Goal: Task Accomplishment & Management: Use online tool/utility

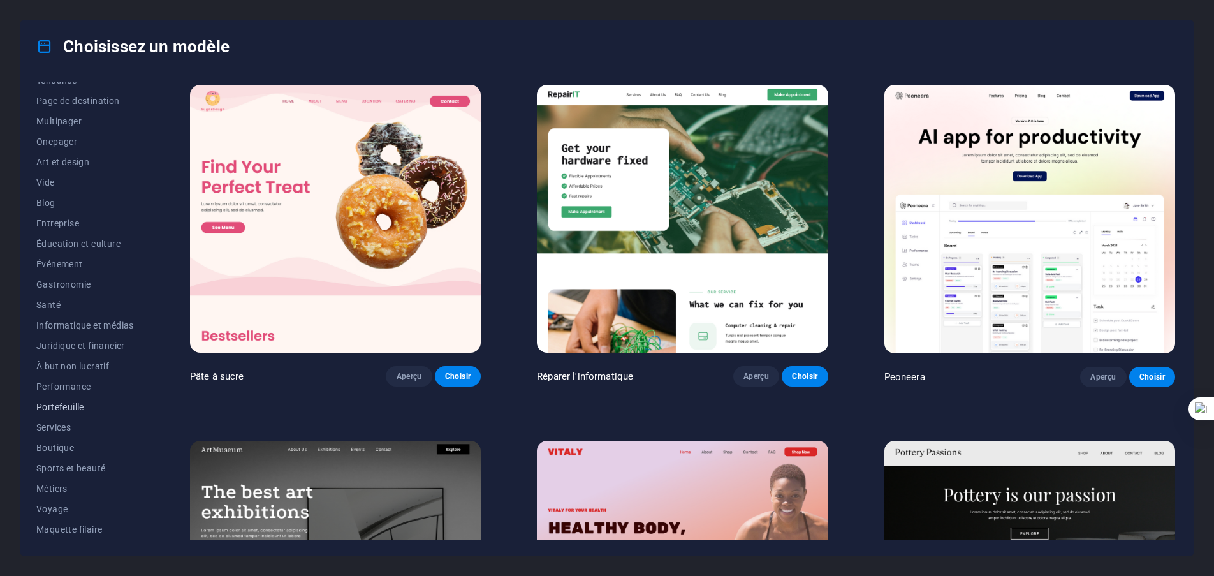
click at [63, 404] on font "Portefeuille" at bounding box center [60, 407] width 48 height 10
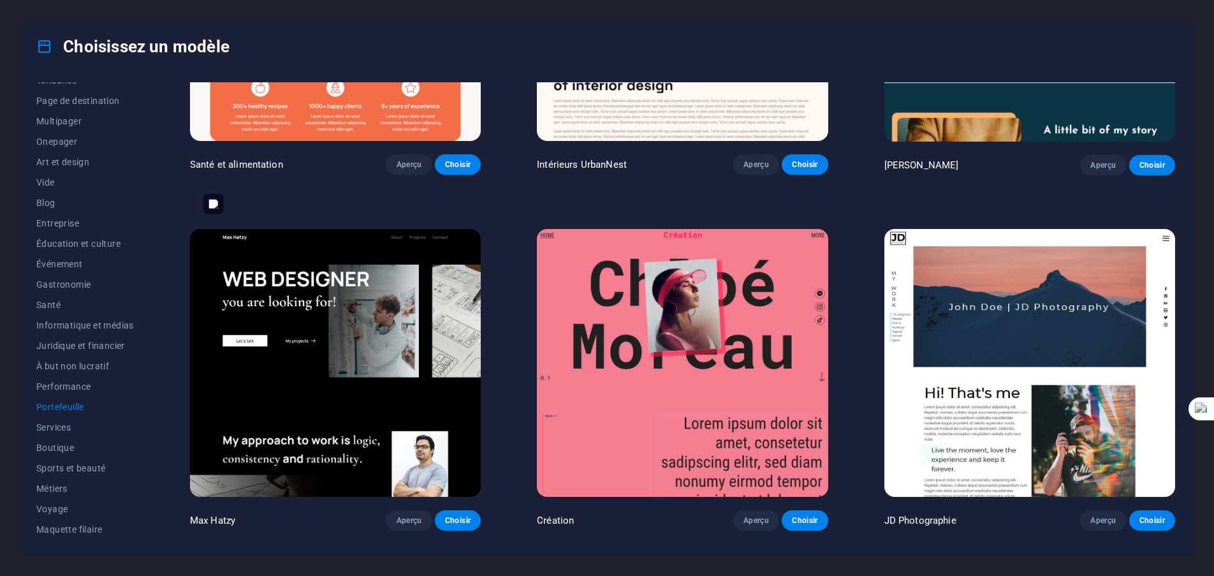
scroll to position [255, 0]
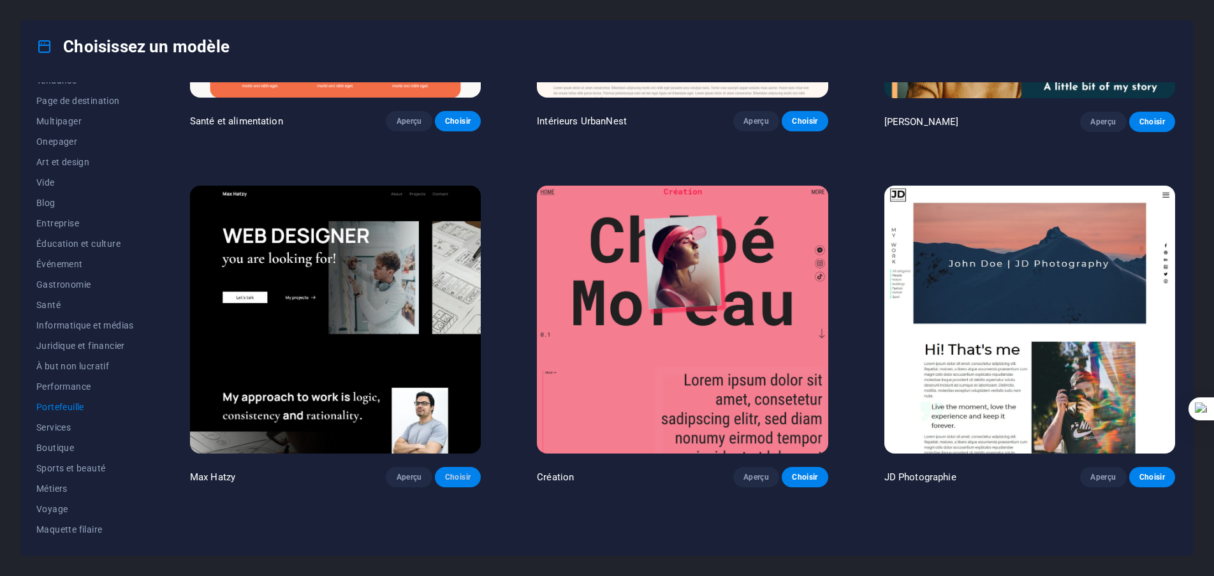
click at [460, 473] on font "Choisir" at bounding box center [457, 476] width 25 height 9
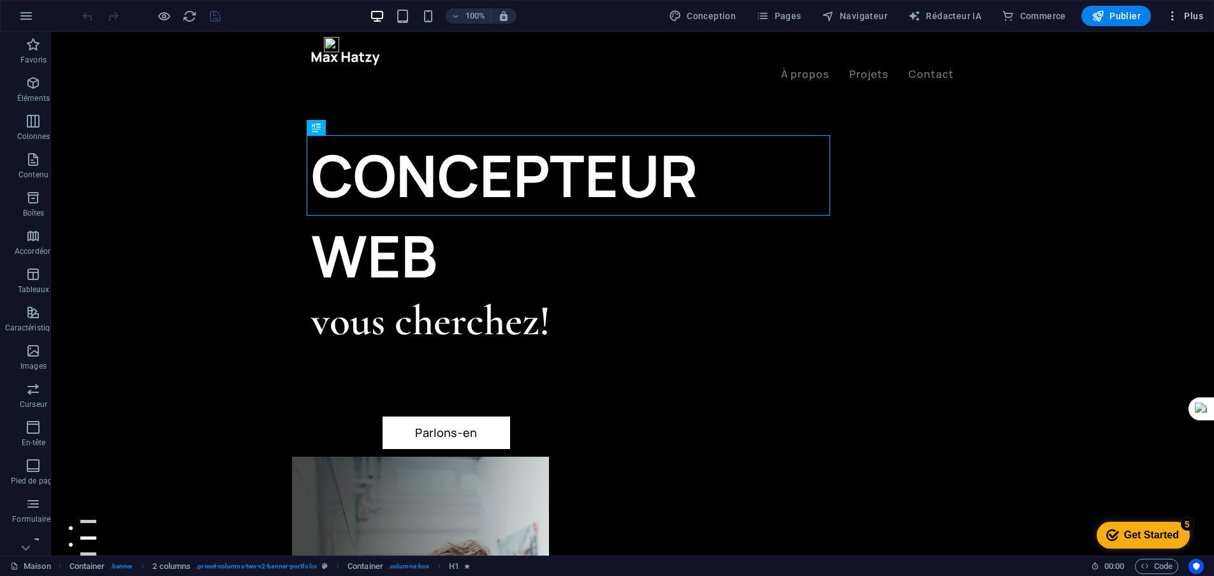
click at [1194, 14] on font "Plus" at bounding box center [1193, 16] width 19 height 10
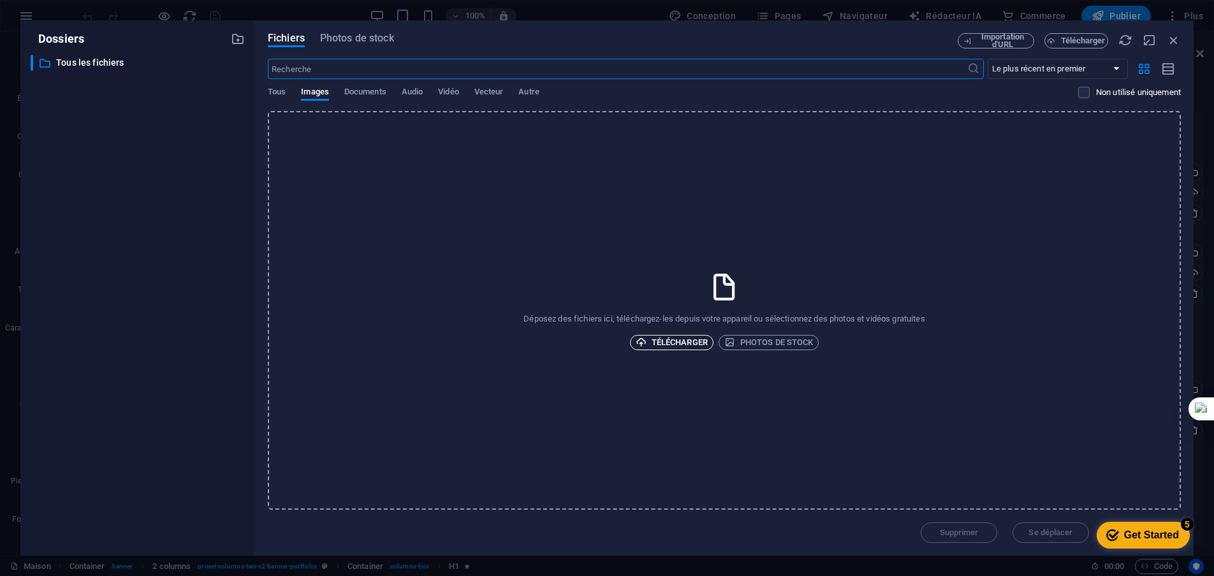
click at [679, 343] on font "Télécharger" at bounding box center [679, 342] width 56 height 10
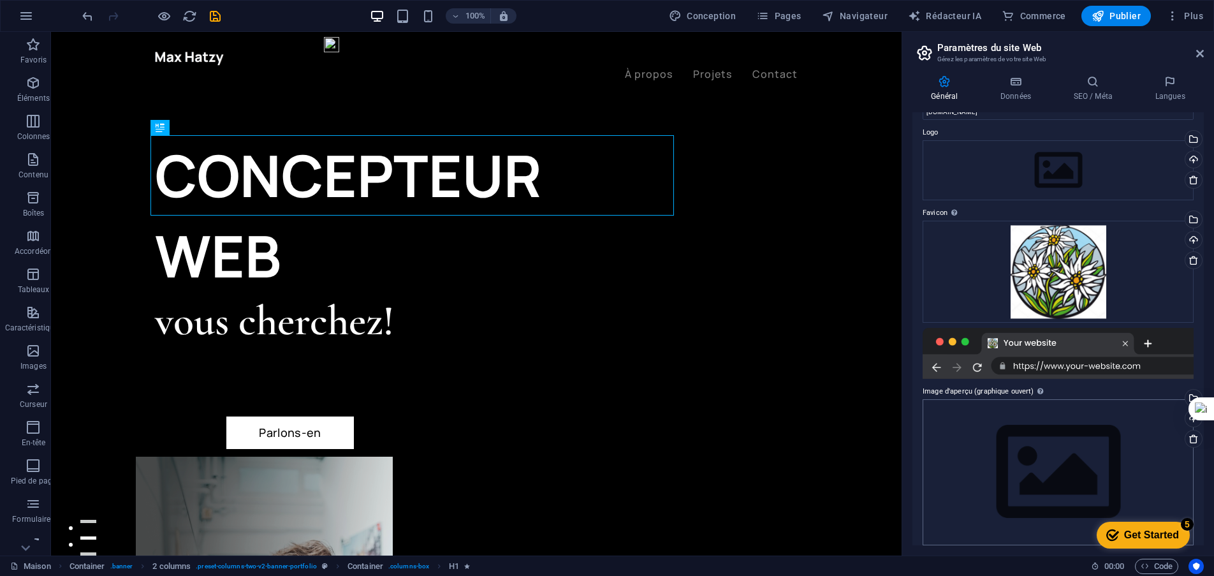
scroll to position [43, 0]
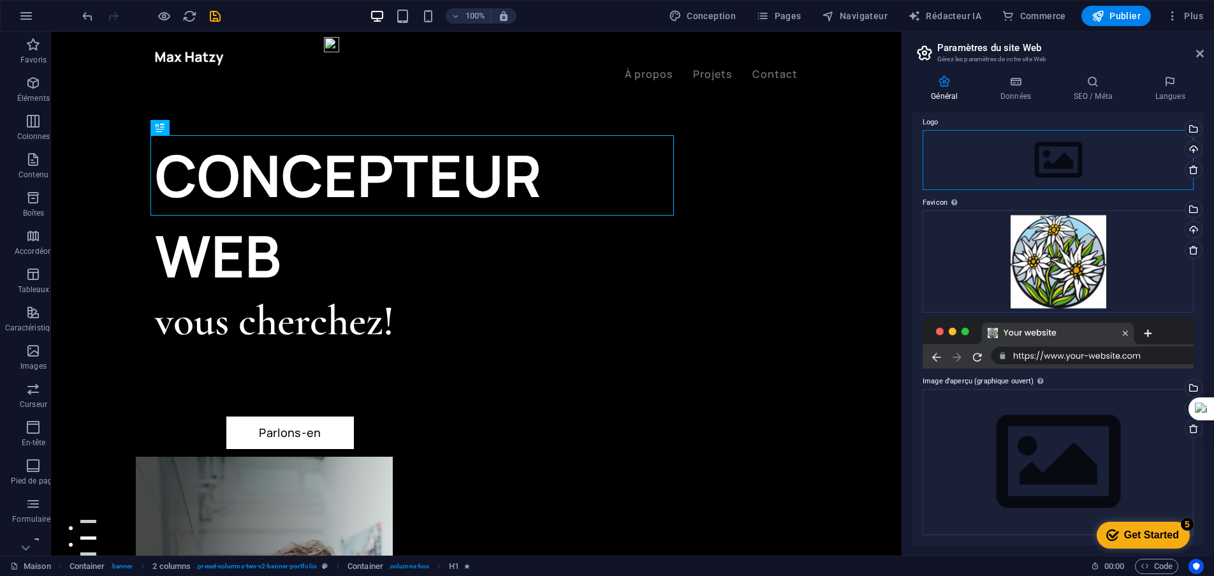
click at [0, 0] on div "Faites glisser les fichiers ici, cliquez pour choisir des fichiers ou sélection…" at bounding box center [0, 0] width 0 height 0
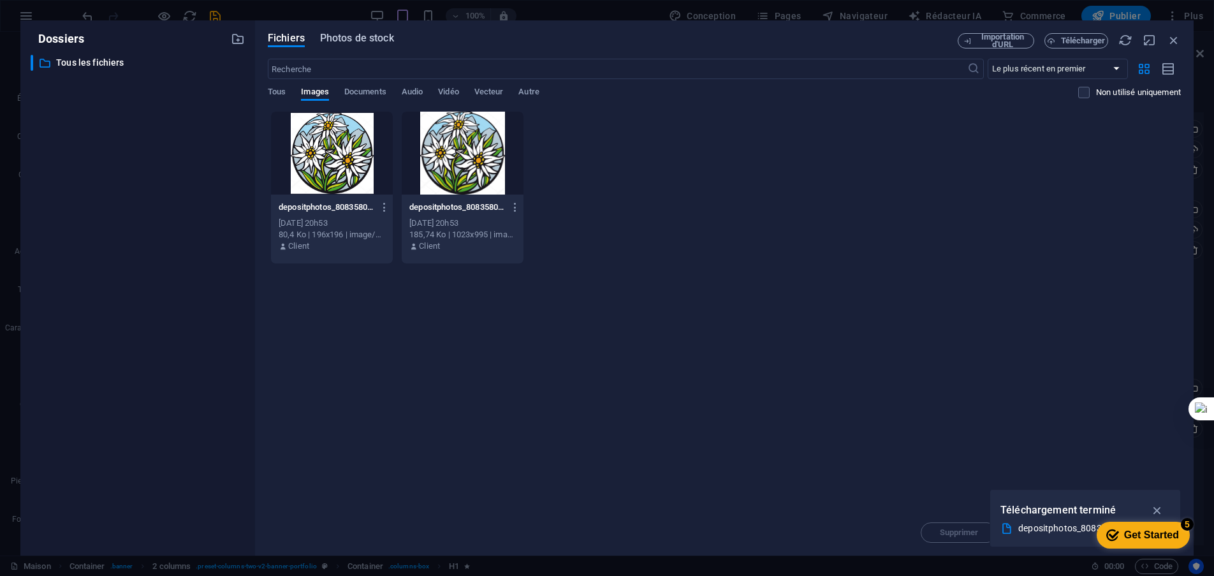
click at [347, 43] on font "Photos de stock" at bounding box center [357, 38] width 74 height 12
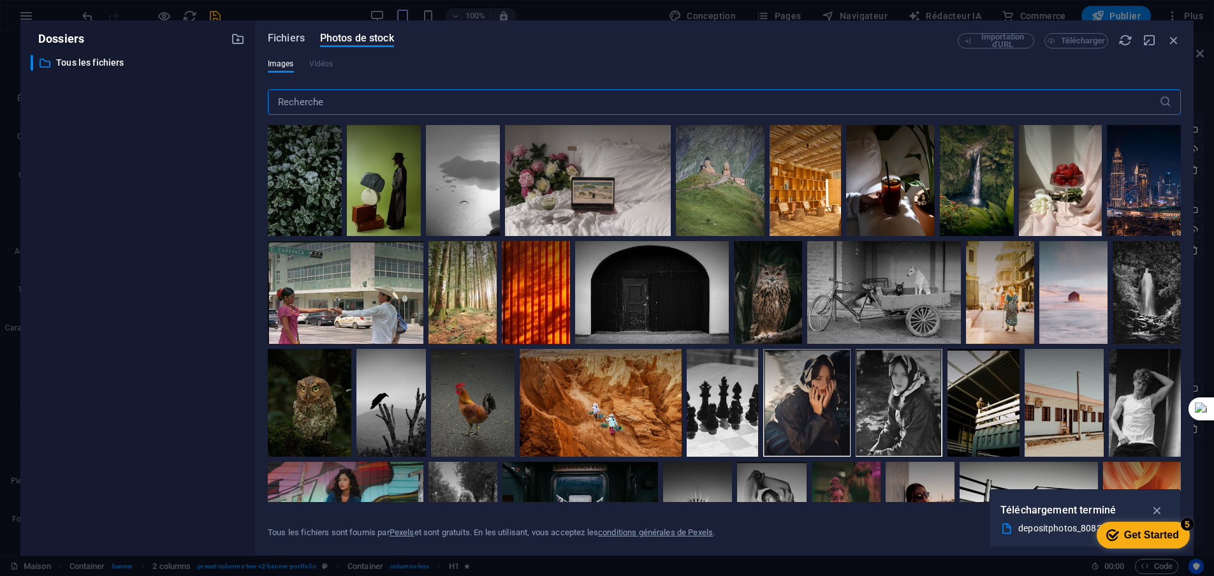
click at [286, 39] on font "Fichiers" at bounding box center [286, 38] width 37 height 12
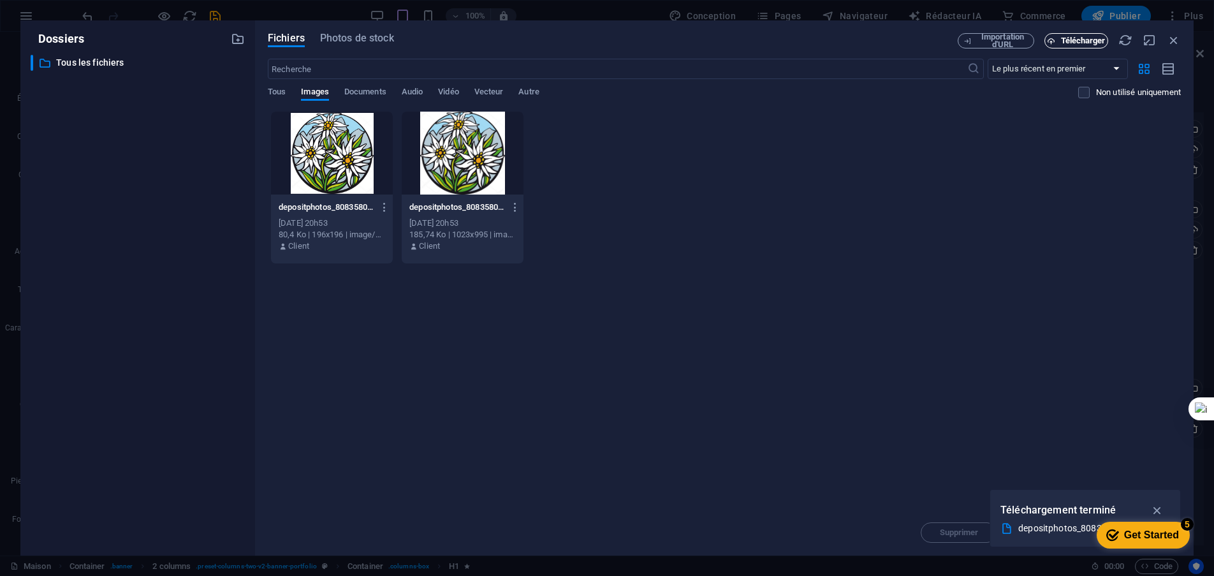
click at [1079, 45] on button "Télécharger" at bounding box center [1076, 40] width 64 height 15
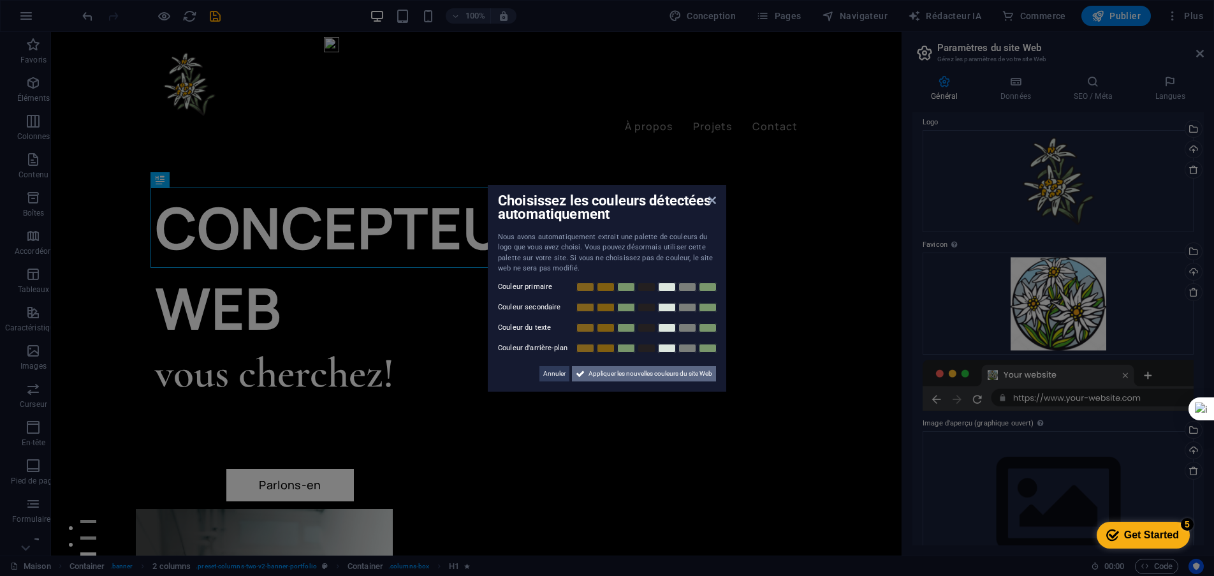
click at [650, 374] on font "Appliquer les nouvelles couleurs du site Web" at bounding box center [650, 373] width 124 height 7
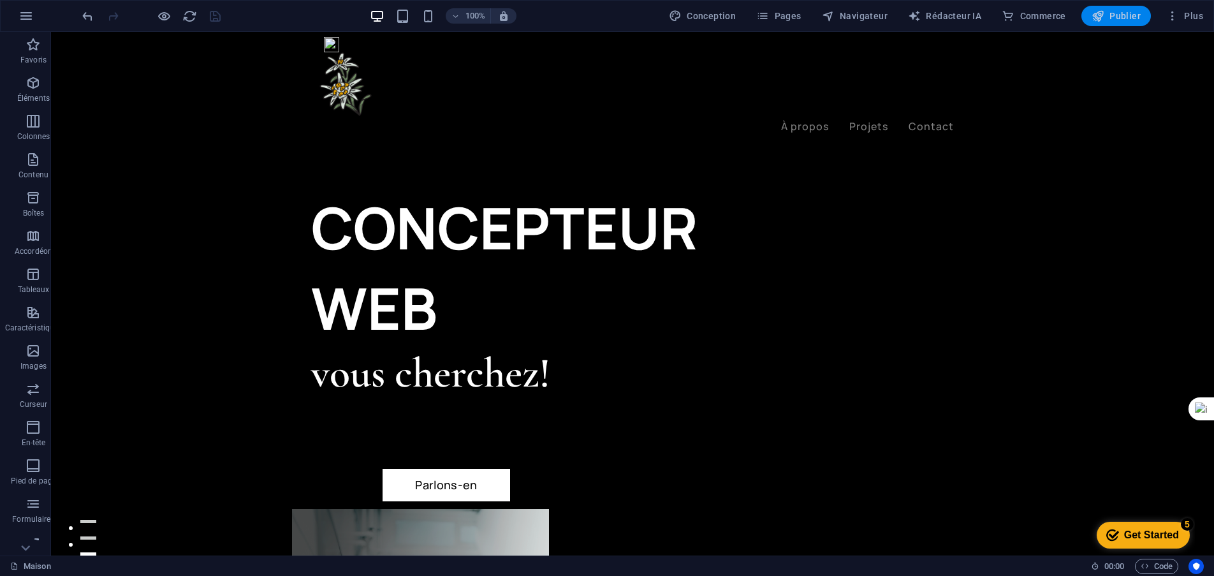
click at [1121, 13] on font "Publier" at bounding box center [1124, 16] width 31 height 10
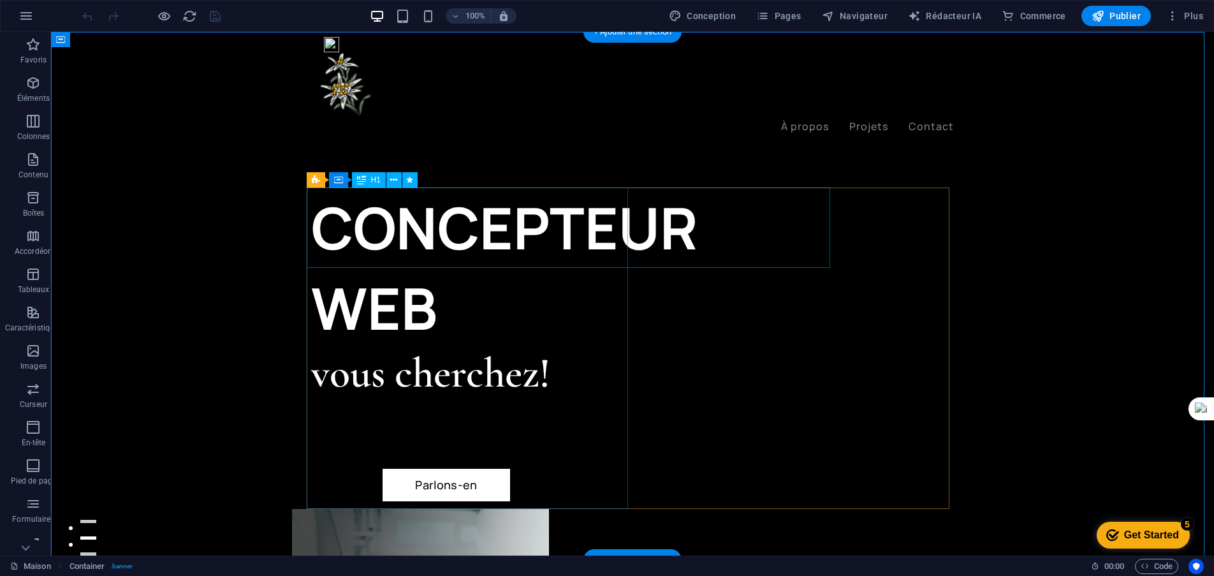
click at [537, 231] on div "CONCEPTEUR WEB" at bounding box center [471, 267] width 321 height 161
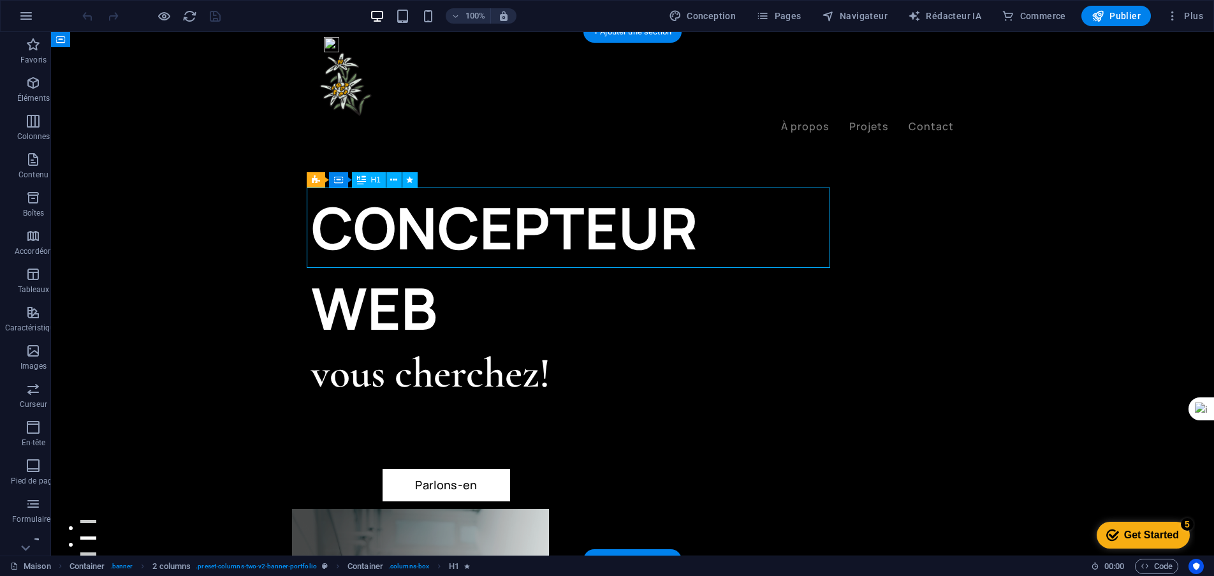
click at [536, 229] on div "CONCEPTEUR WEB" at bounding box center [471, 267] width 321 height 161
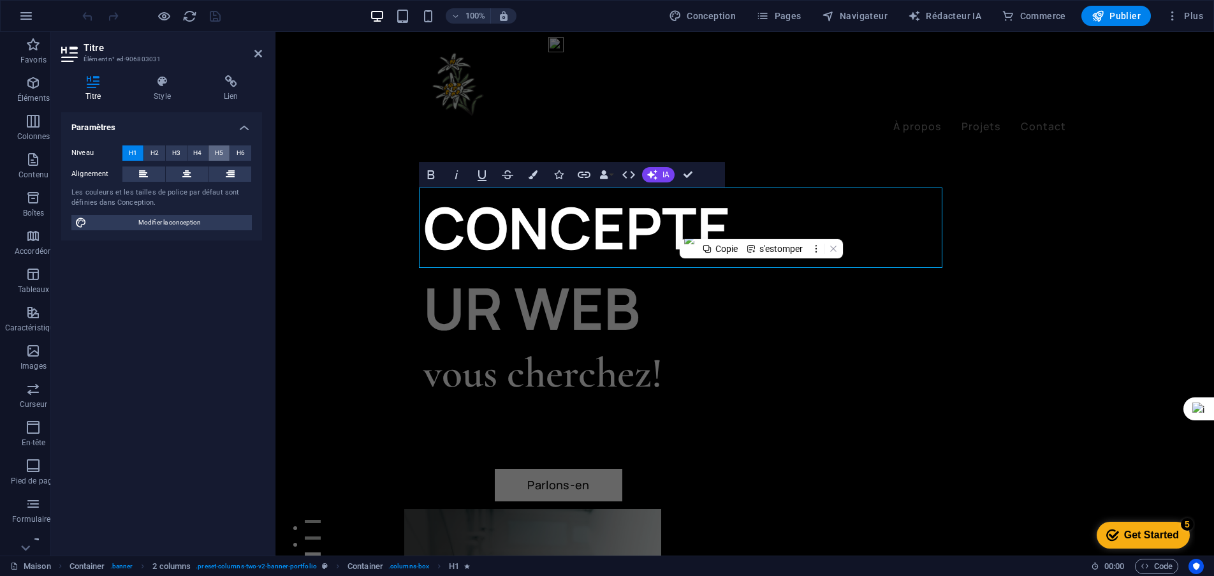
click at [225, 150] on button "H5" at bounding box center [218, 152] width 21 height 15
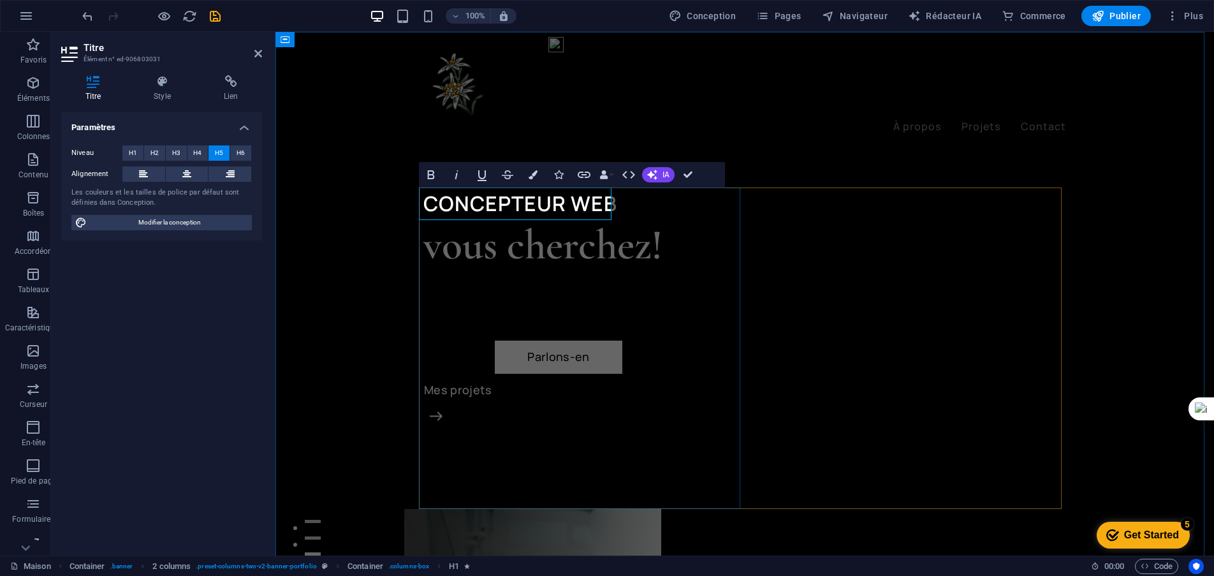
click at [546, 207] on font "CONCEPTEUR WEB" at bounding box center [520, 203] width 194 height 28
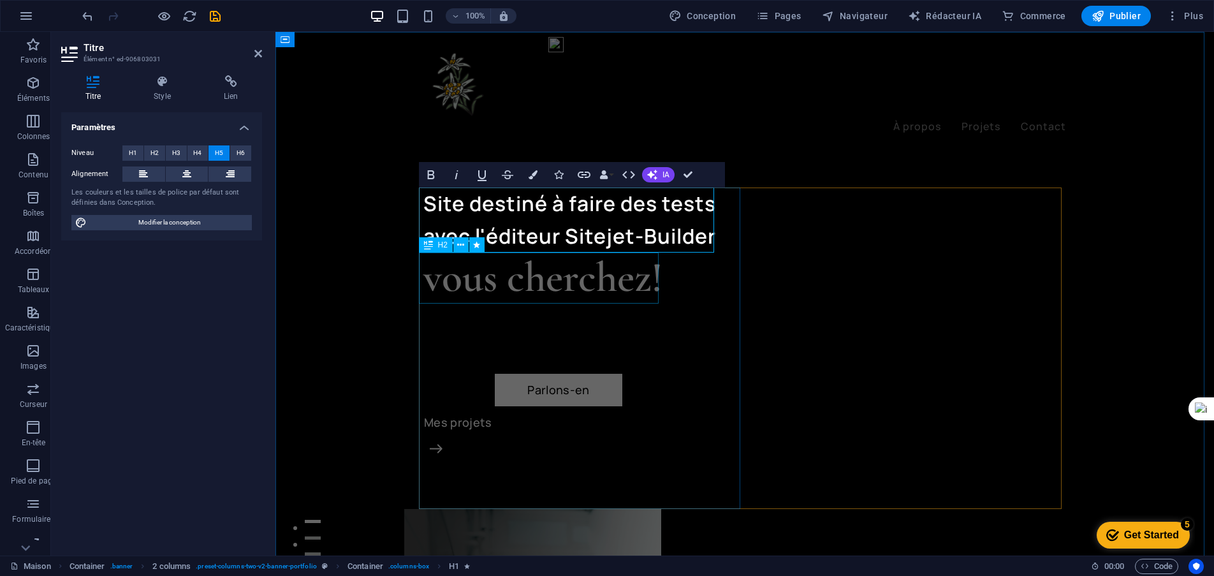
click at [574, 282] on div "vous cherchez!" at bounding box center [583, 277] width 321 height 50
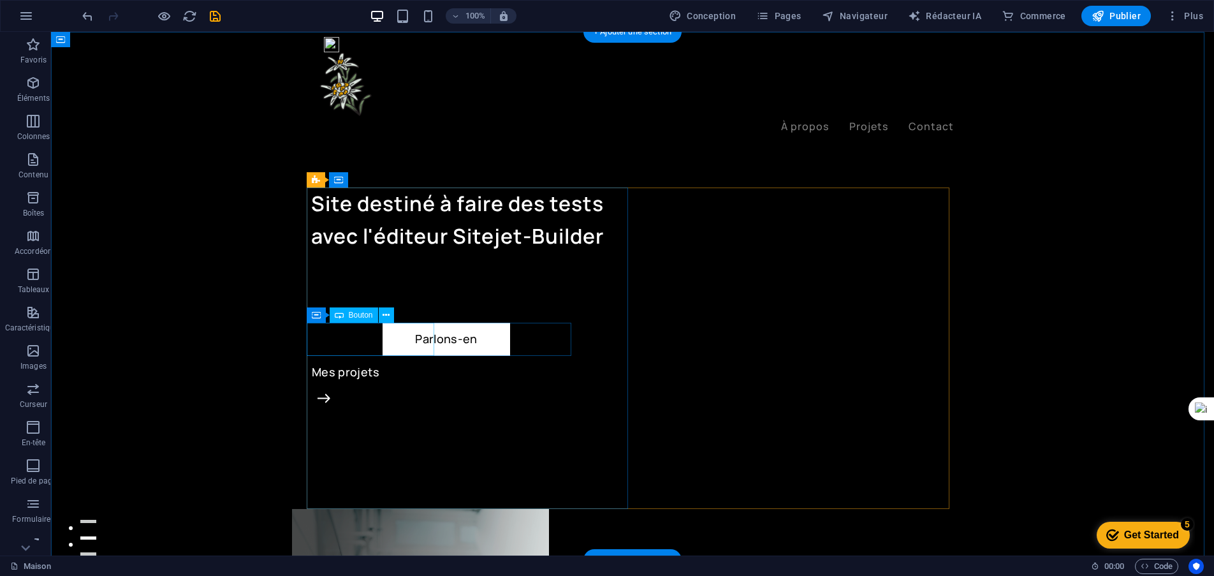
click at [377, 338] on div "Parlons-en" at bounding box center [446, 339] width 270 height 33
select select "px"
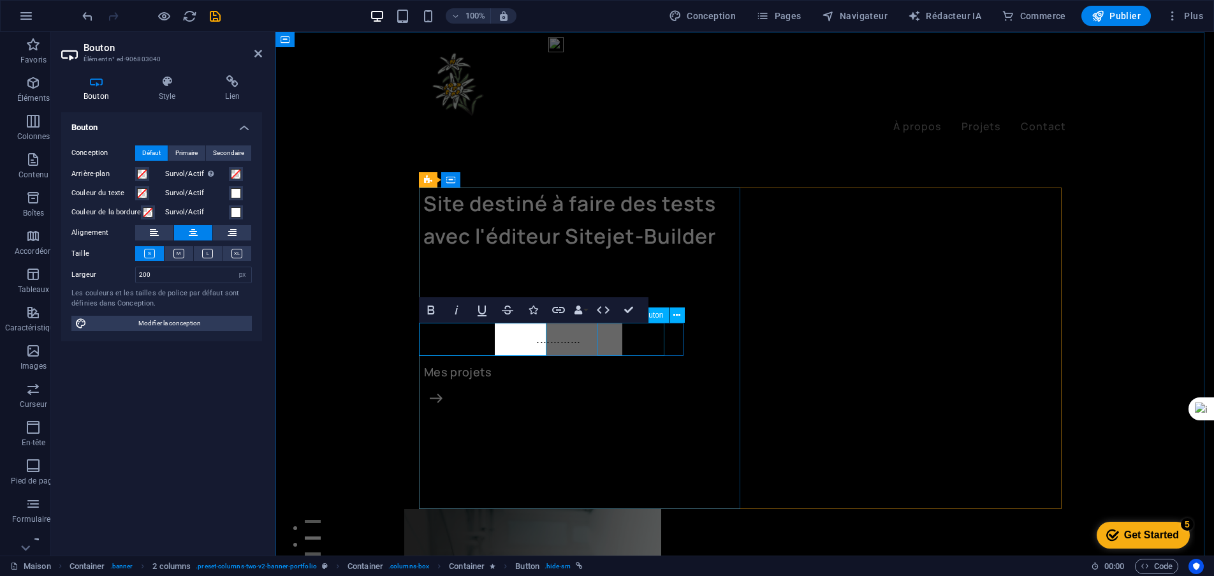
click at [622, 356] on div "Mes projets" at bounding box center [583, 372] width 321 height 33
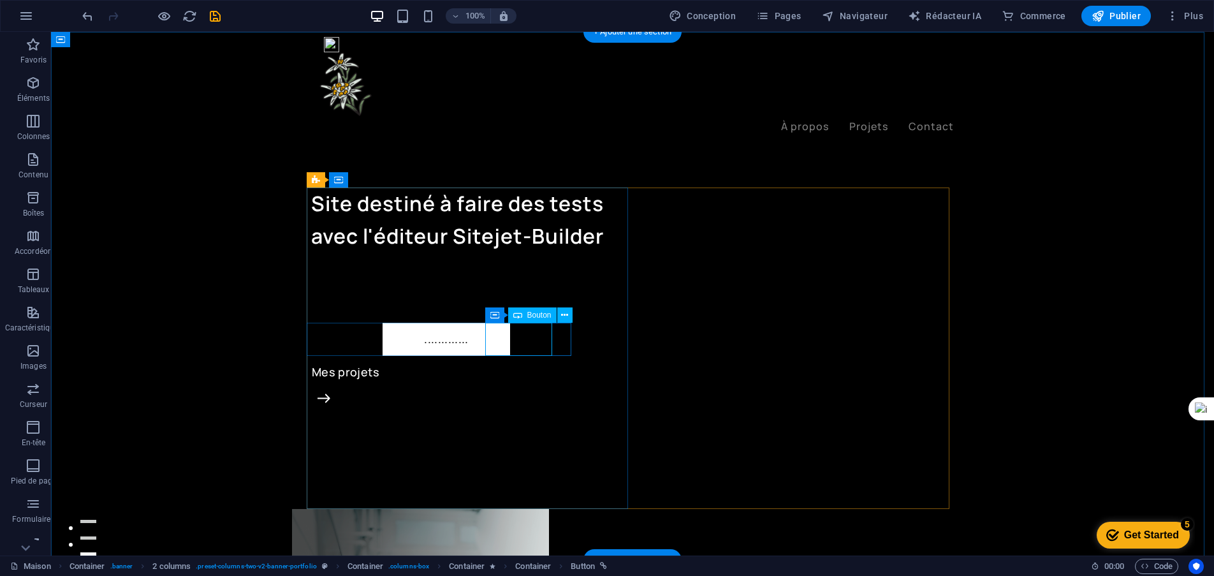
click at [525, 356] on div "Mes projets" at bounding box center [471, 372] width 321 height 33
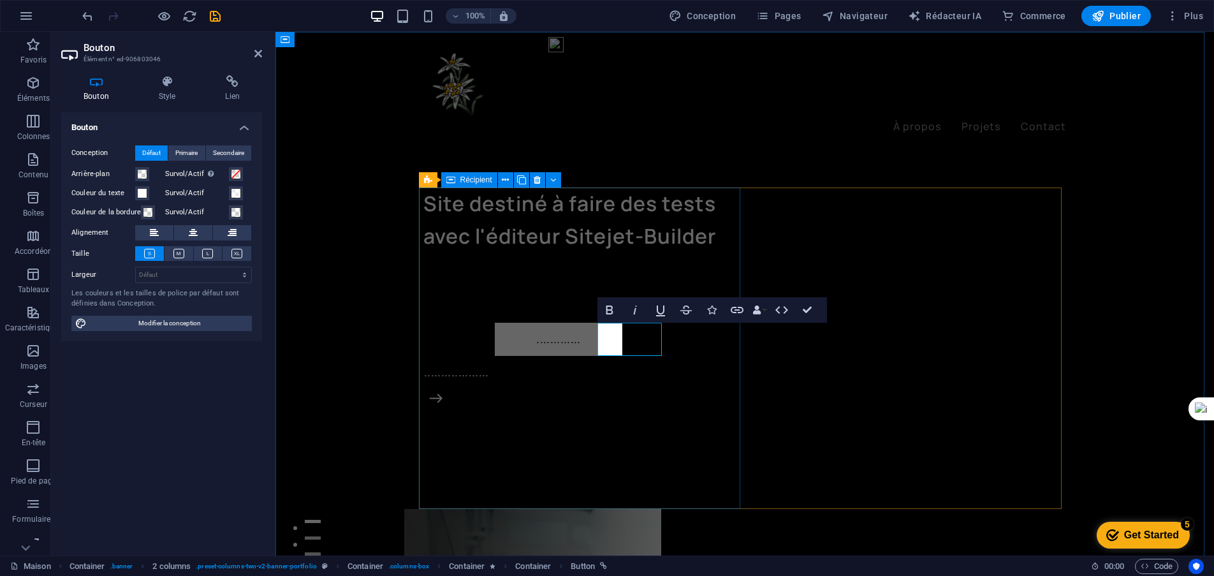
click at [539, 411] on div "Site destiné à faire des tests avec l'éditeur Sitejet-Builder ............. ...…" at bounding box center [583, 347] width 321 height 321
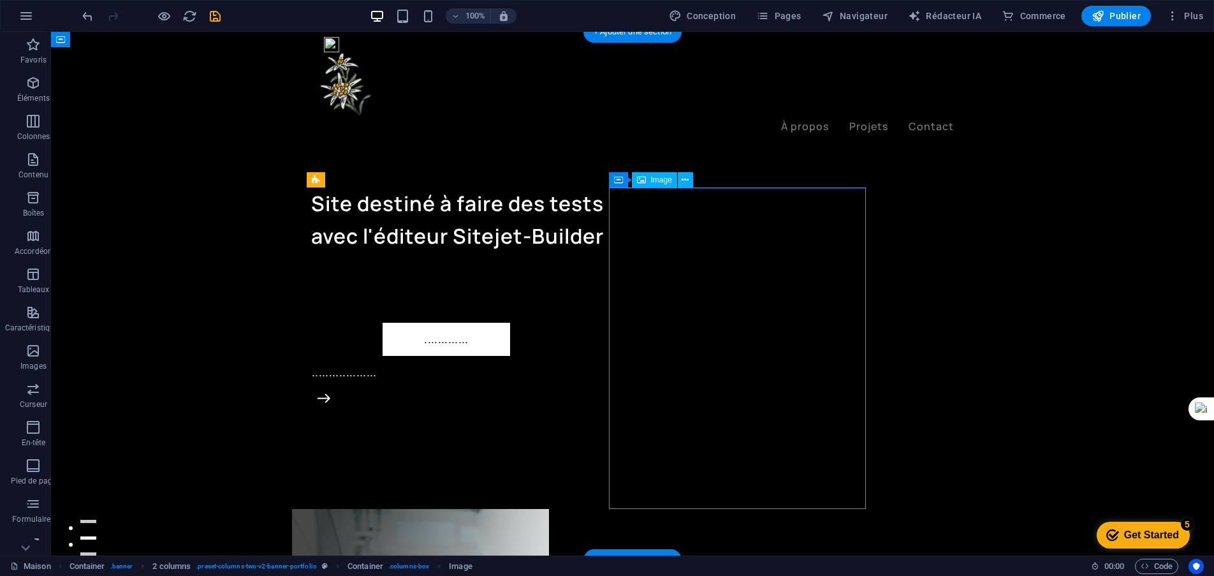
select select "%"
select select "px"
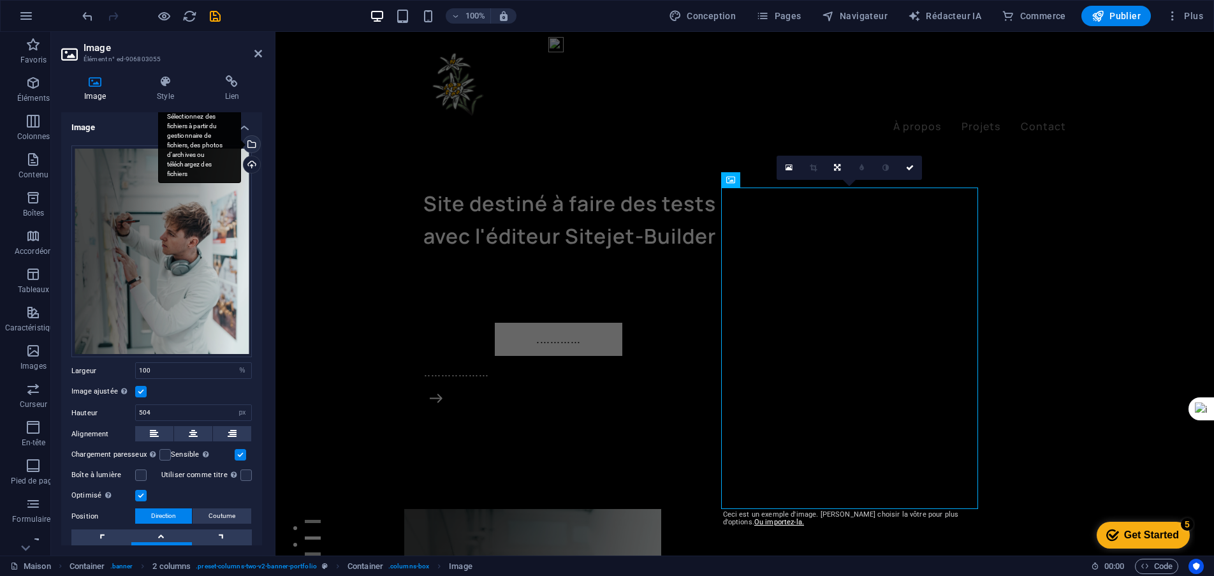
click at [248, 141] on div "Sélectionnez des fichiers à partir du gestionnaire de fichiers, des photos d'ar…" at bounding box center [250, 145] width 19 height 19
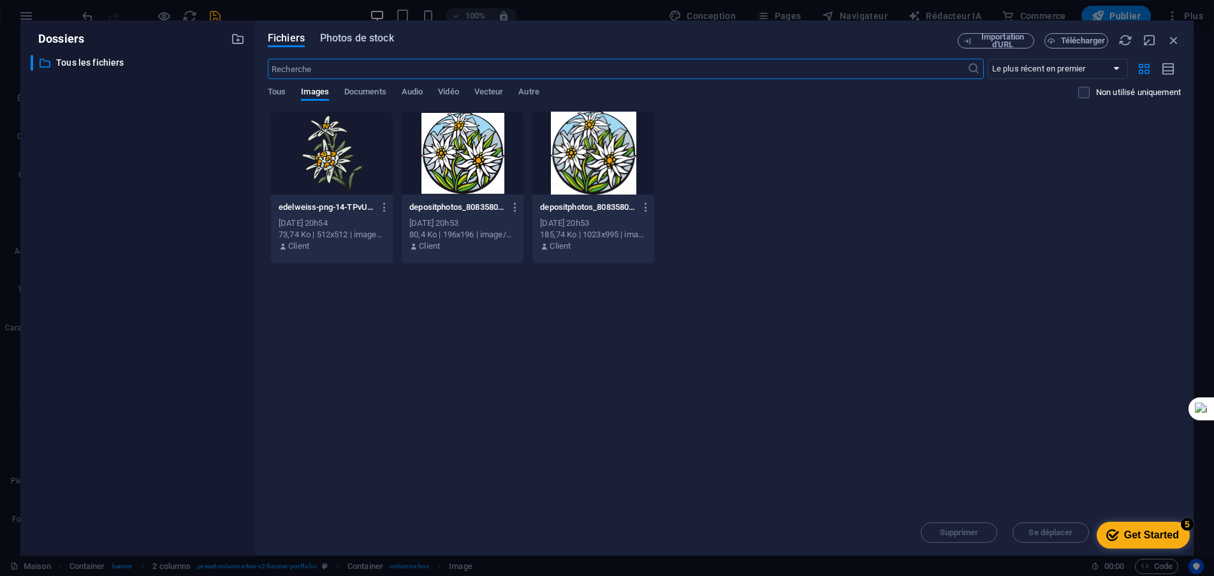
click at [349, 34] on font "Photos de stock" at bounding box center [357, 38] width 74 height 12
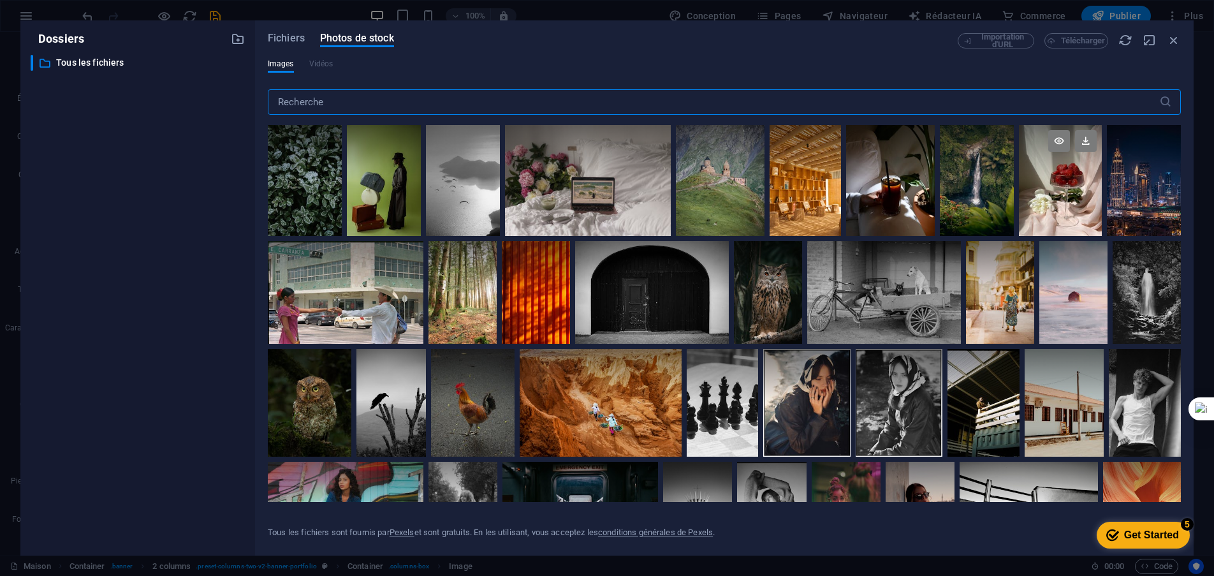
click at [1050, 183] on div at bounding box center [1060, 180] width 83 height 111
click at [1050, 183] on div at bounding box center [1060, 207] width 83 height 55
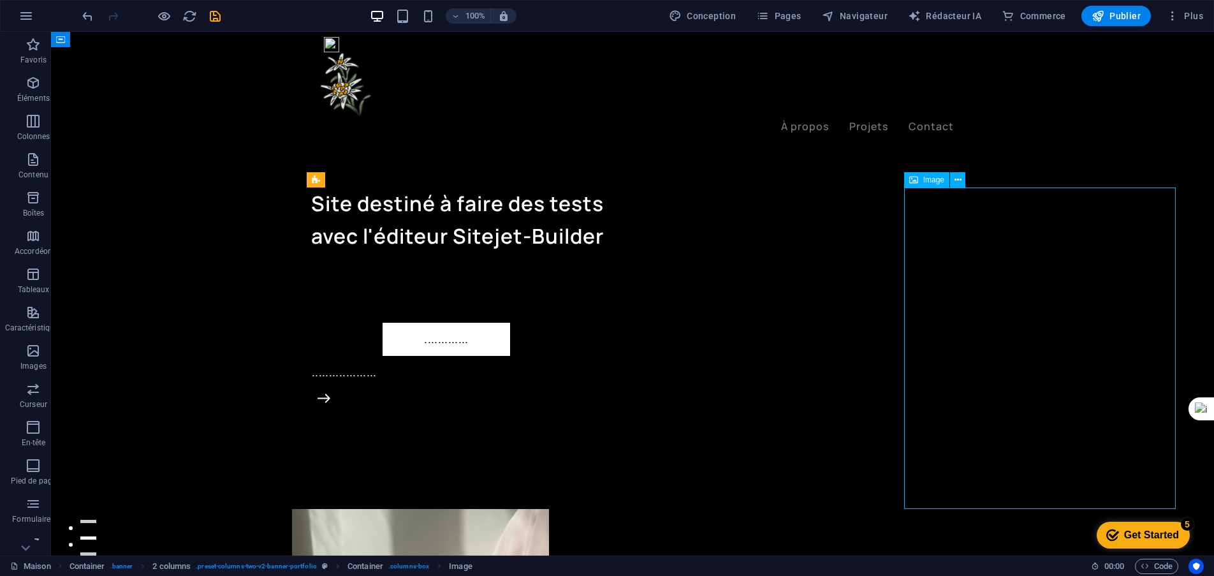
select select "%"
select select "px"
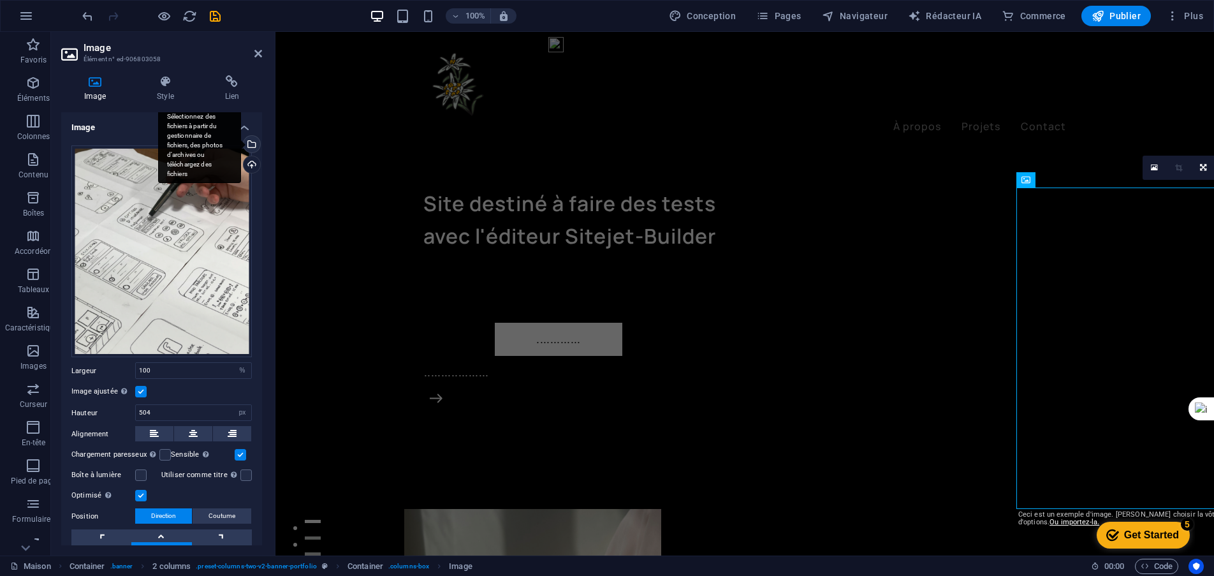
click at [253, 149] on div "Sélectionnez des fichiers à partir du gestionnaire de fichiers, des photos d'ar…" at bounding box center [250, 145] width 19 height 19
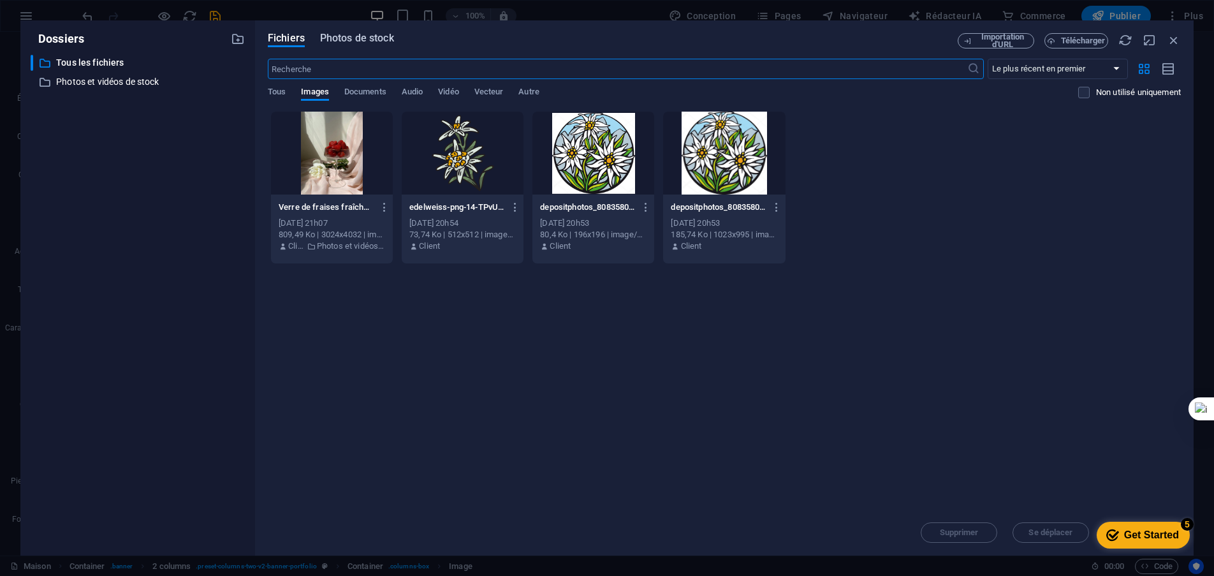
click at [365, 43] on font "Photos de stock" at bounding box center [357, 38] width 74 height 12
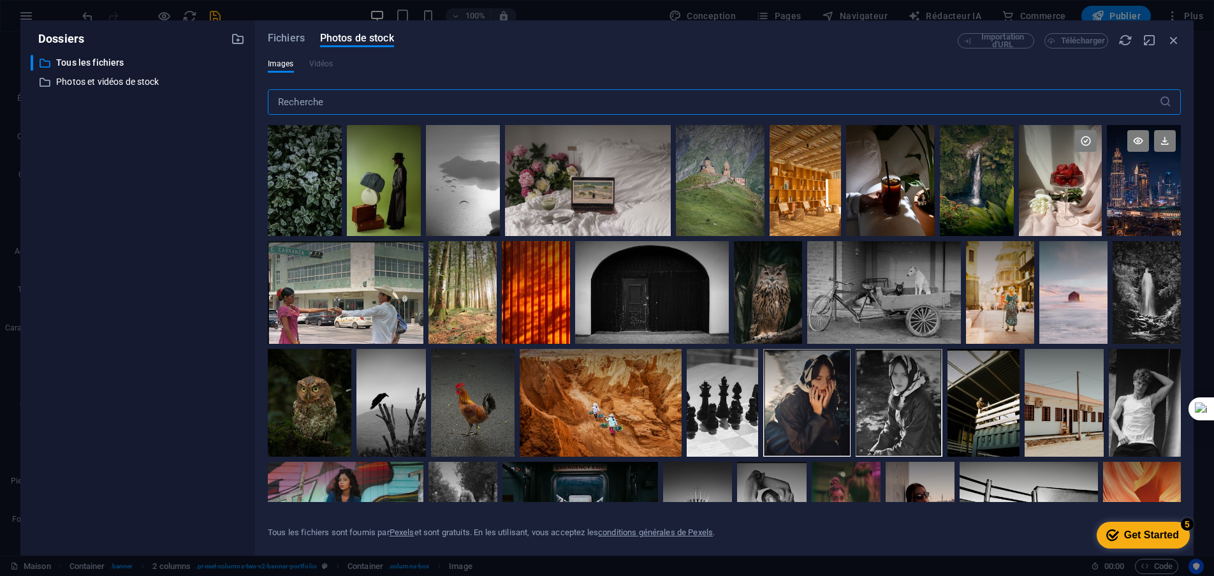
click at [1146, 198] on div at bounding box center [1143, 180] width 74 height 111
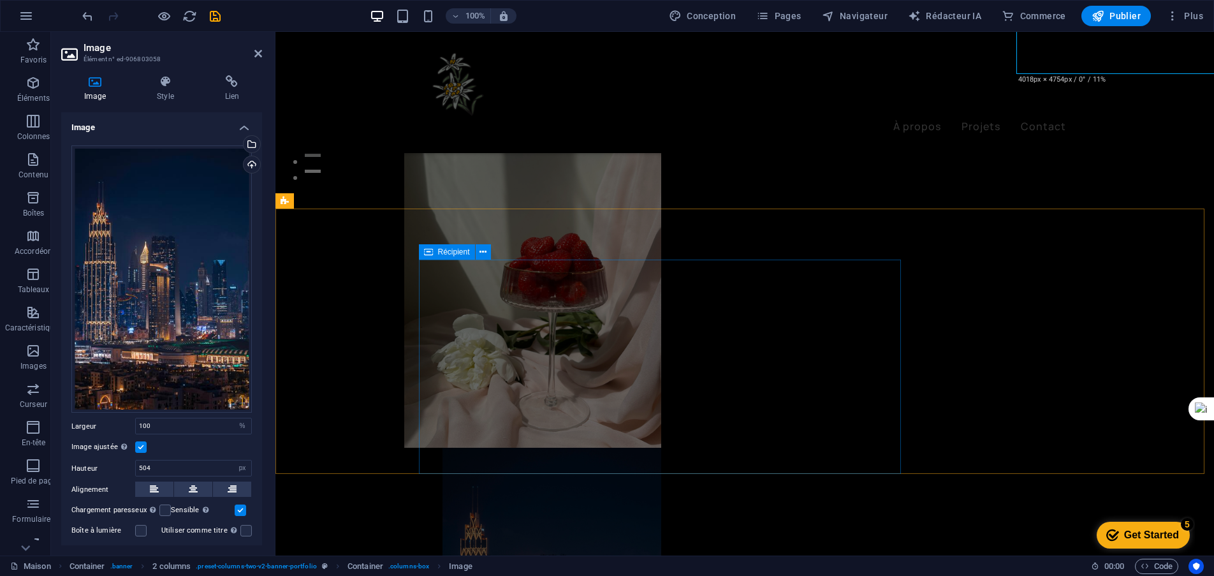
scroll to position [446, 0]
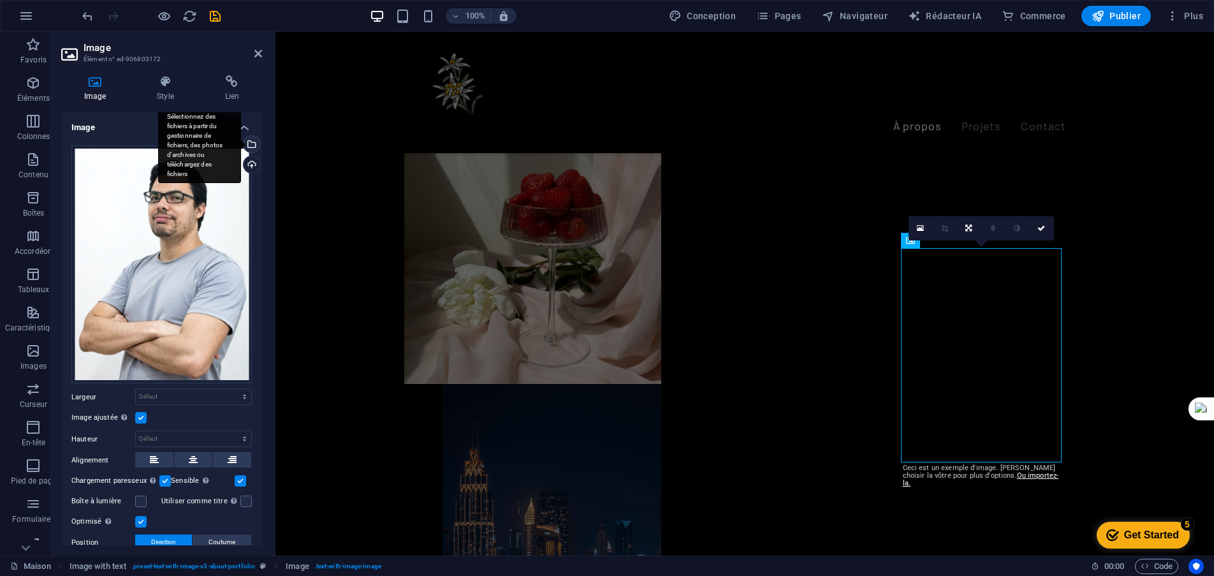
click at [250, 145] on div "Sélectionnez des fichiers à partir du gestionnaire de fichiers, des photos d'ar…" at bounding box center [250, 145] width 19 height 19
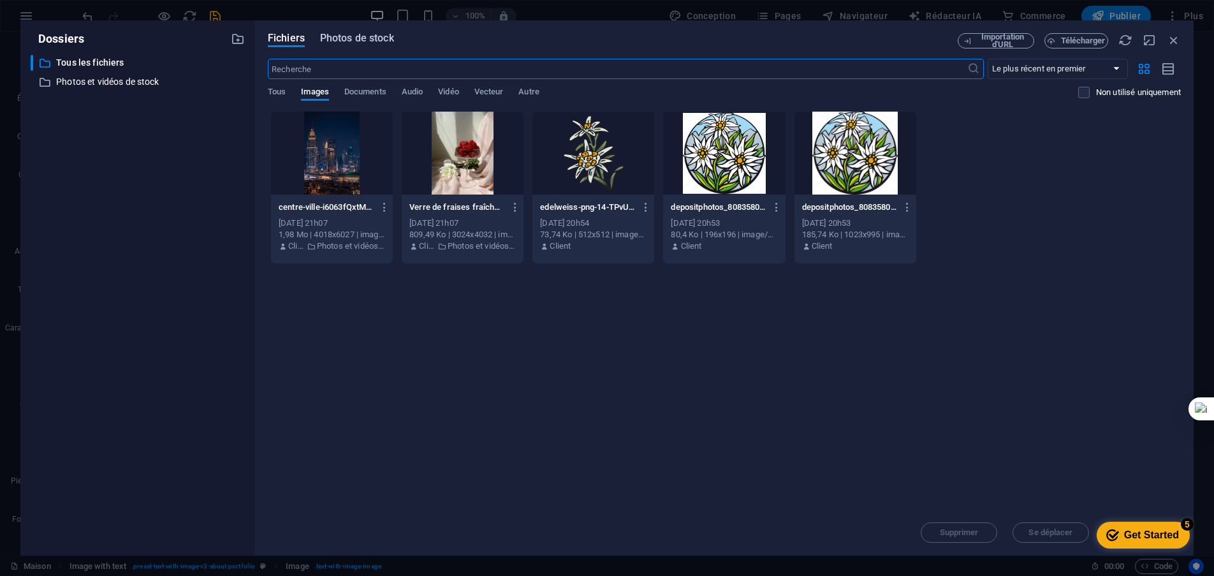
click at [345, 34] on font "Photos de stock" at bounding box center [357, 38] width 74 height 12
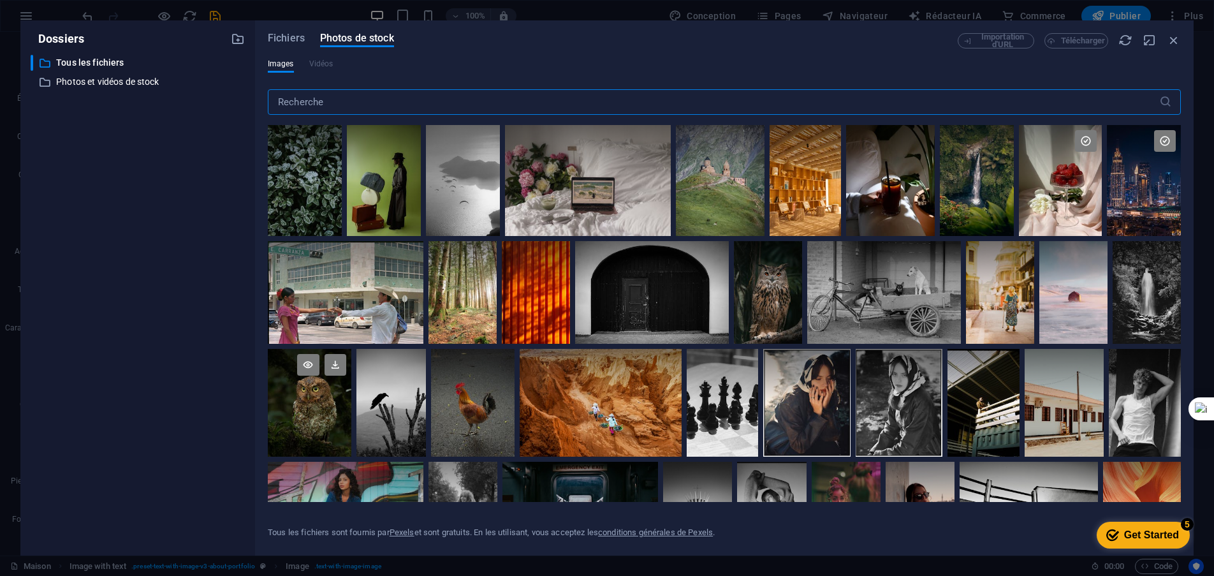
click at [330, 410] on div at bounding box center [309, 403] width 83 height 108
click at [330, 410] on div at bounding box center [309, 429] width 83 height 54
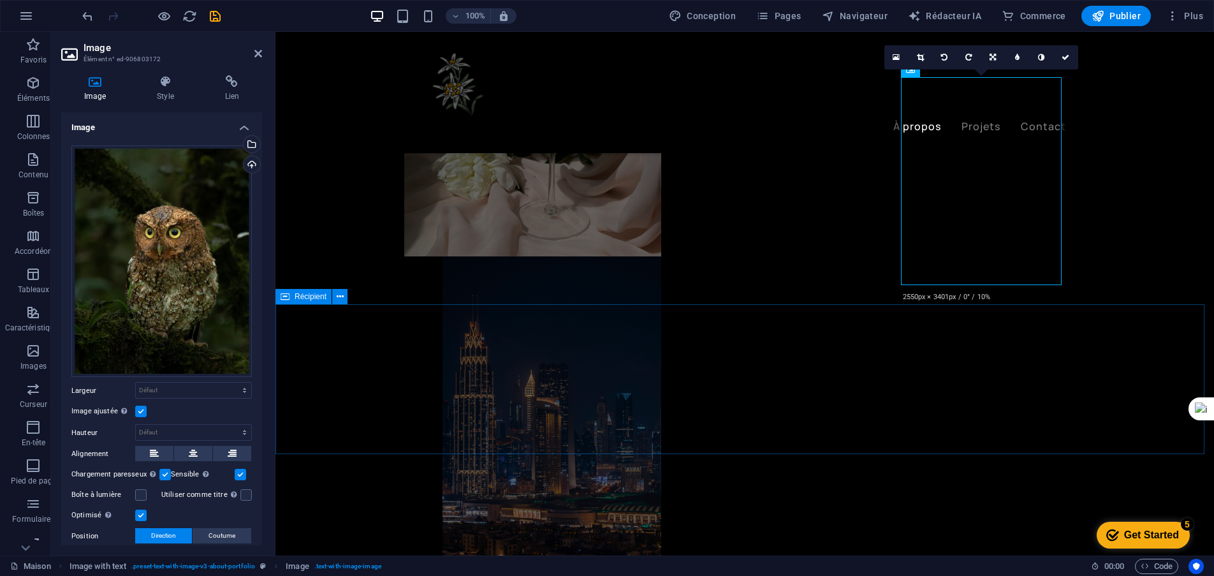
scroll to position [637, 0]
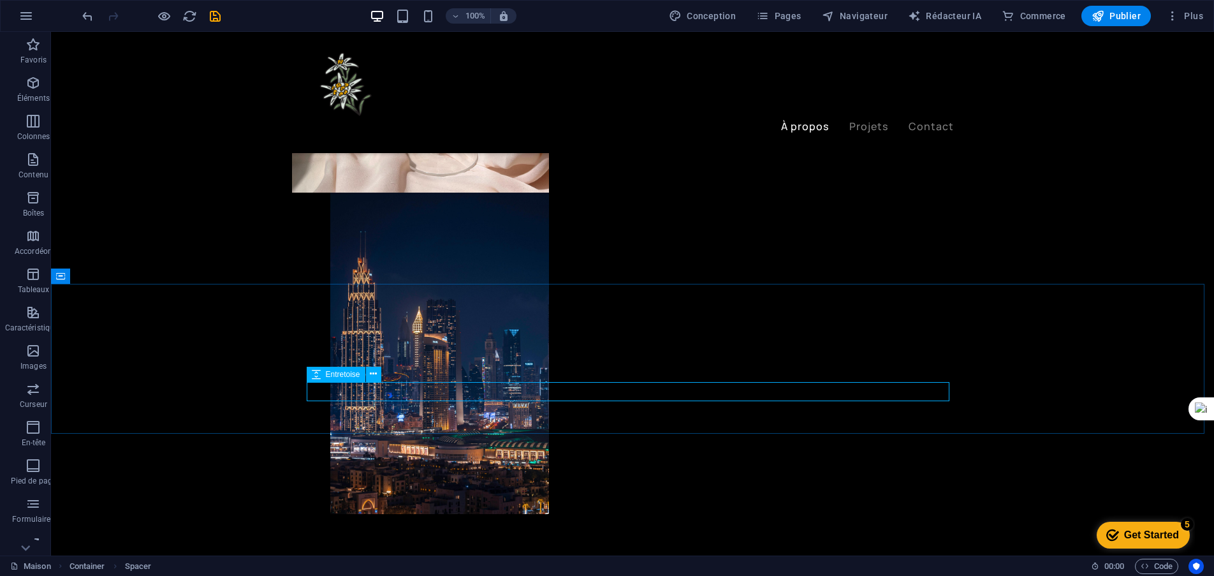
click at [362, 373] on div "Entretoise" at bounding box center [336, 373] width 59 height 15
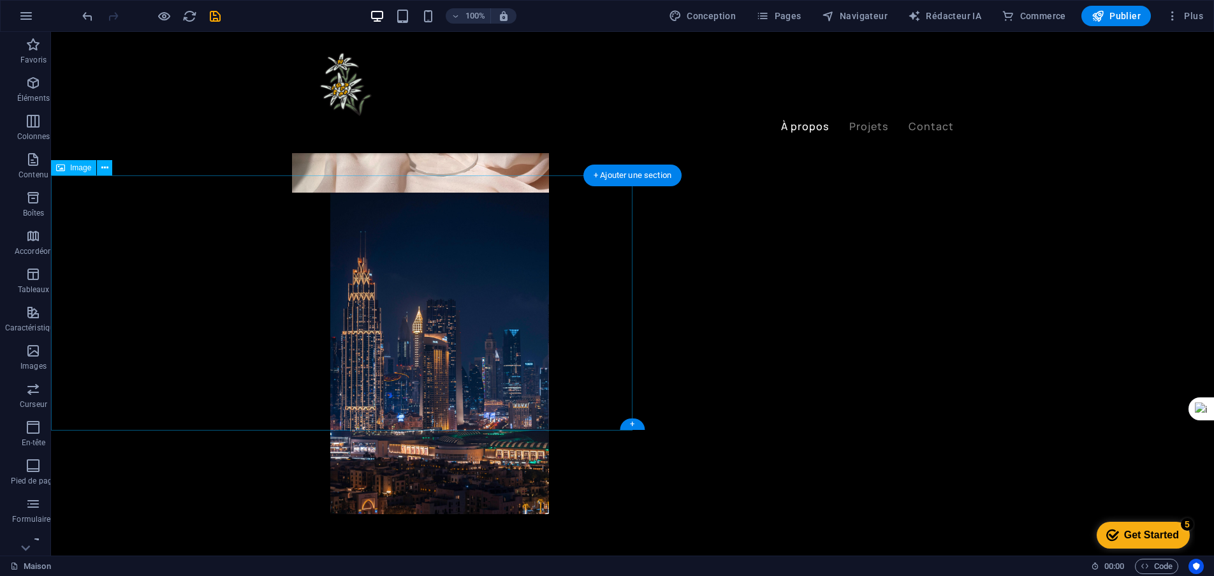
select select "vw"
select select "px"
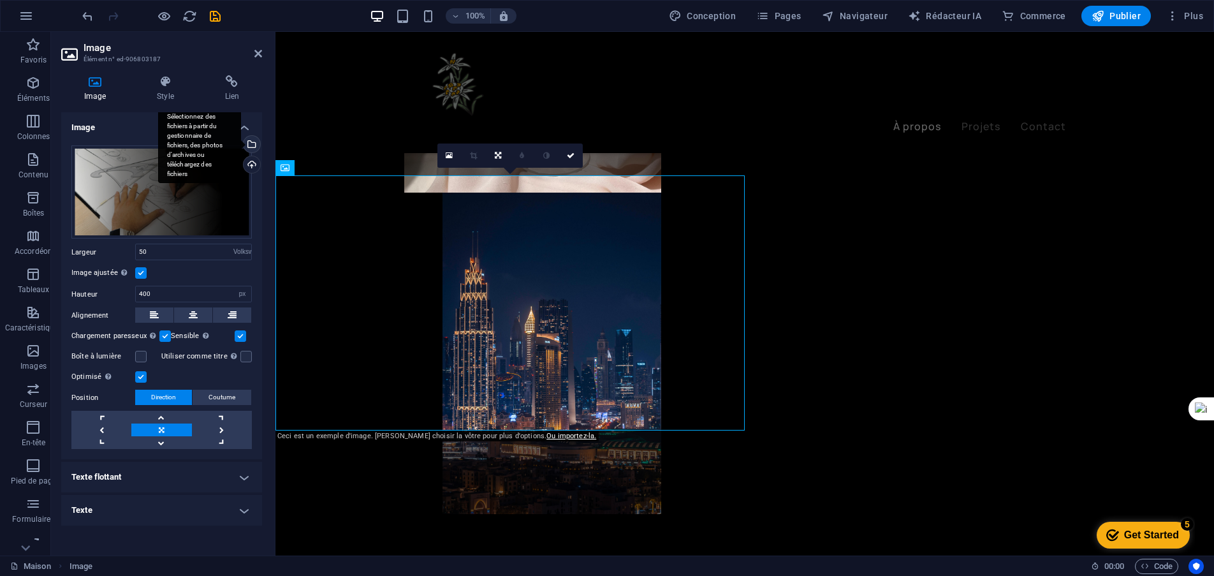
click at [252, 149] on div "Sélectionnez des fichiers à partir du gestionnaire de fichiers, des photos d'ar…" at bounding box center [250, 145] width 19 height 19
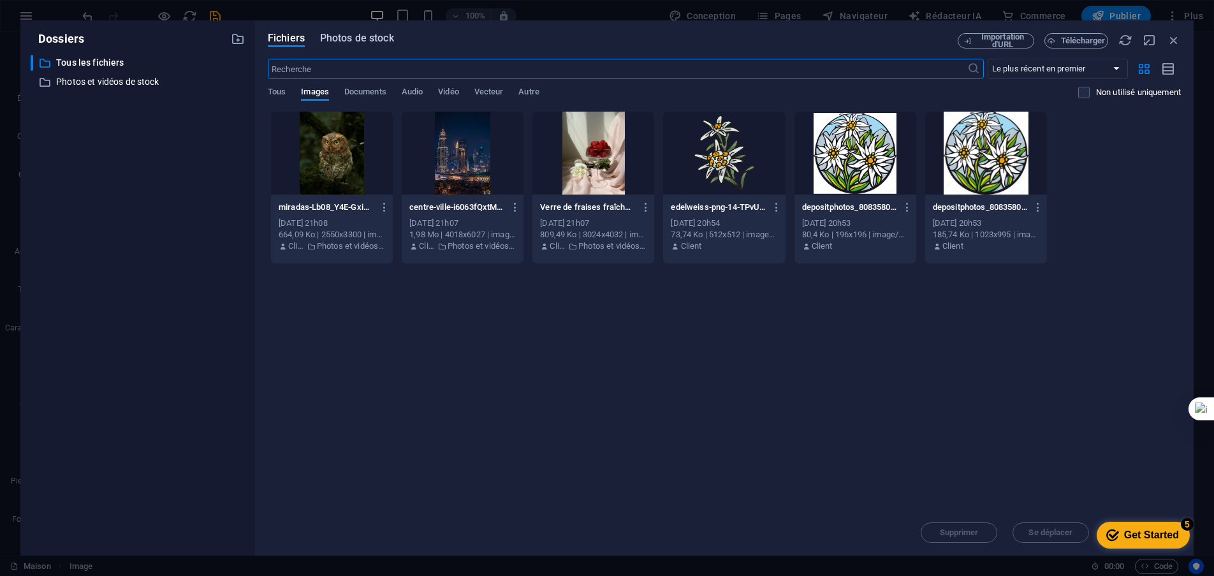
click at [359, 40] on font "Photos de stock" at bounding box center [357, 38] width 74 height 12
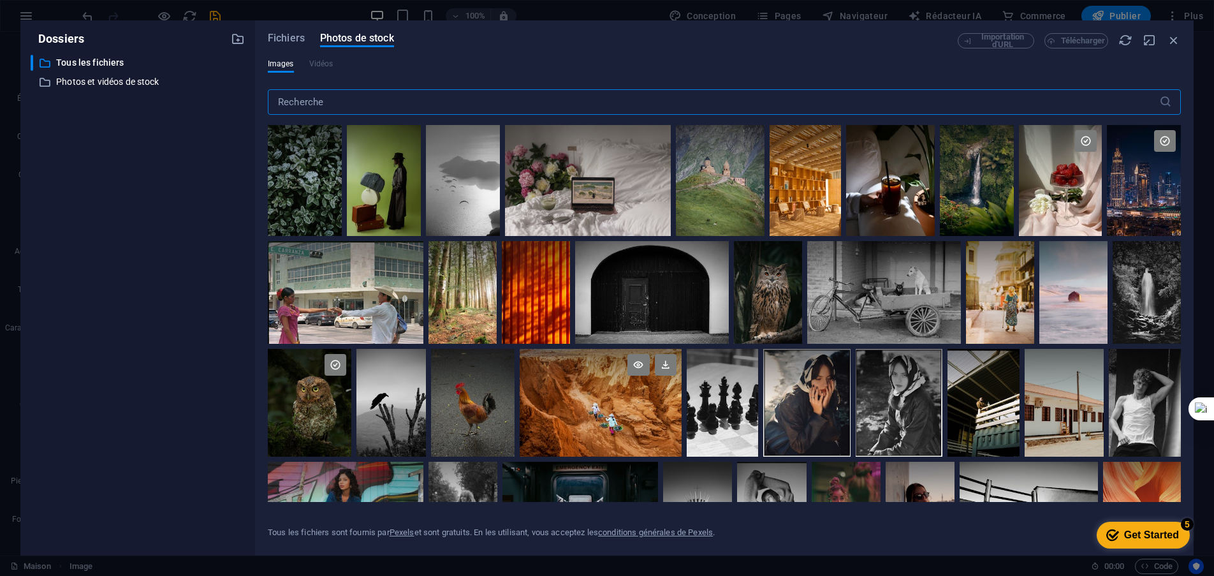
click at [607, 403] on div at bounding box center [600, 403] width 162 height 108
click at [607, 403] on div at bounding box center [600, 429] width 162 height 54
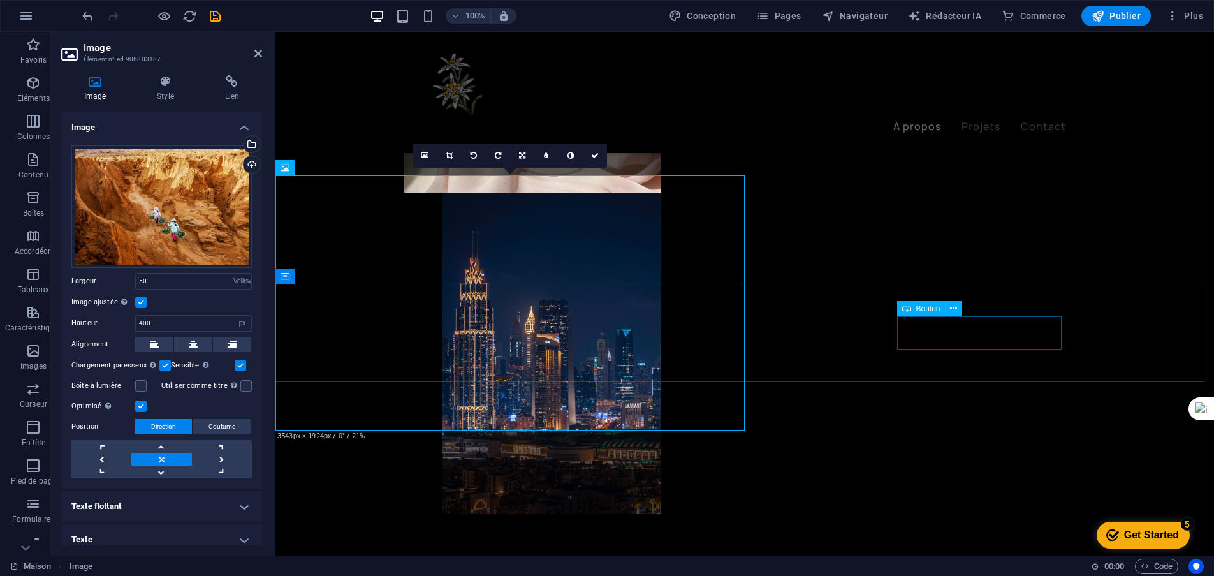
select select "px"
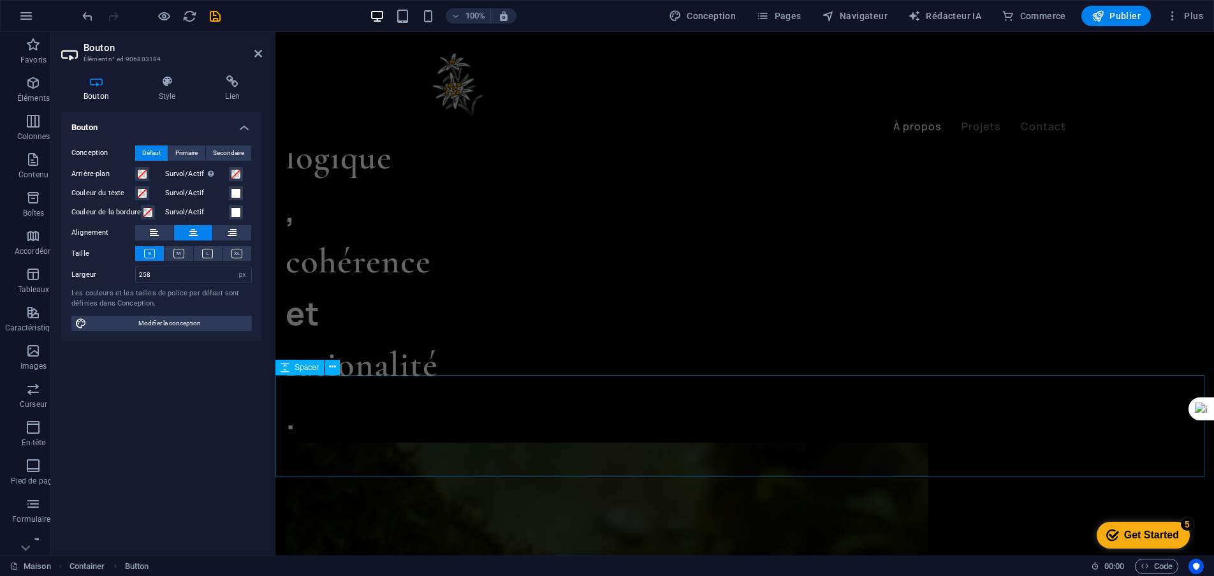
scroll to position [1275, 0]
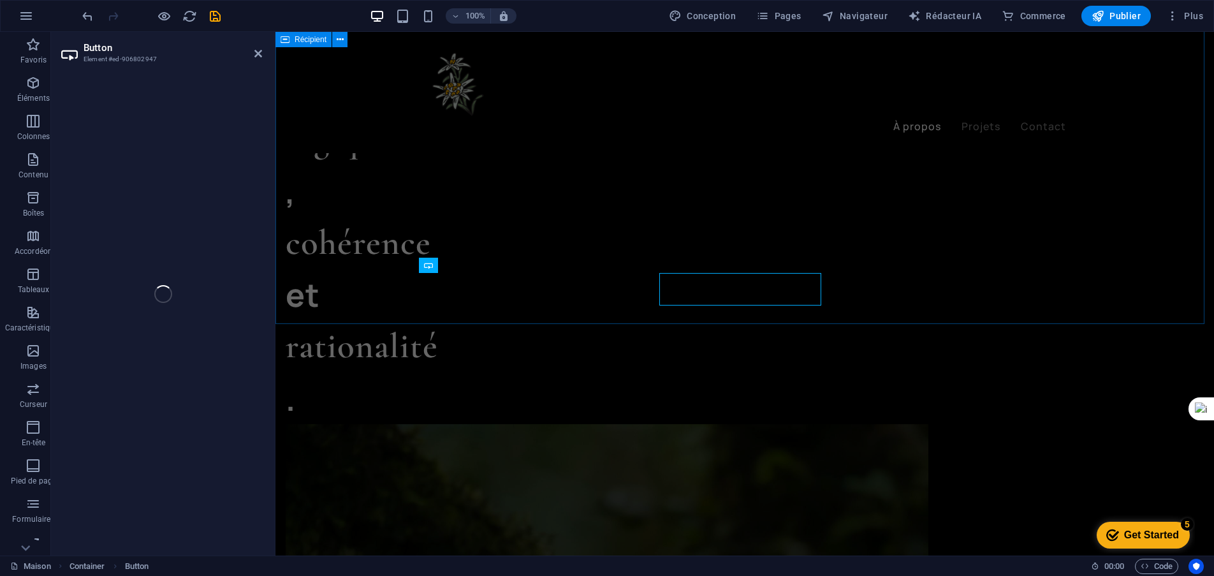
select select "px"
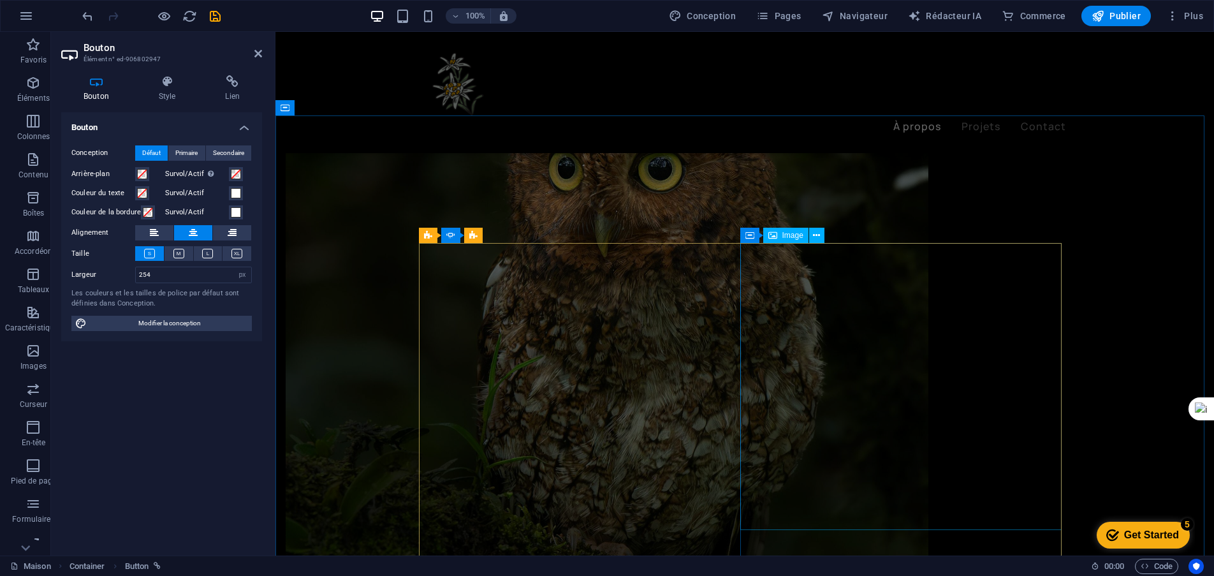
scroll to position [1971, 0]
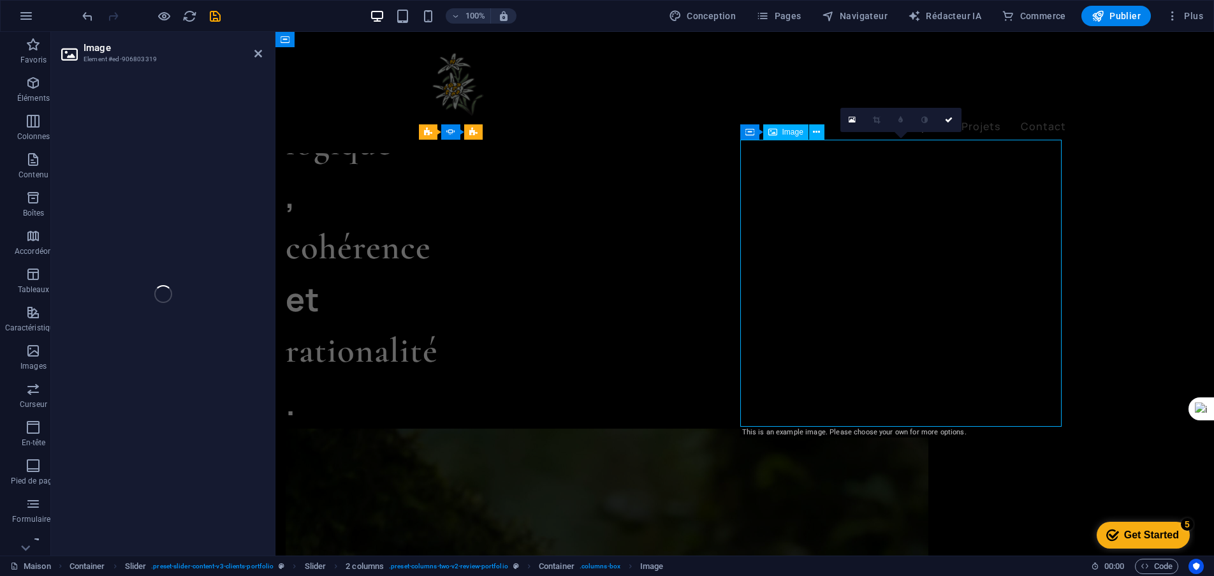
select select "%"
select select "px"
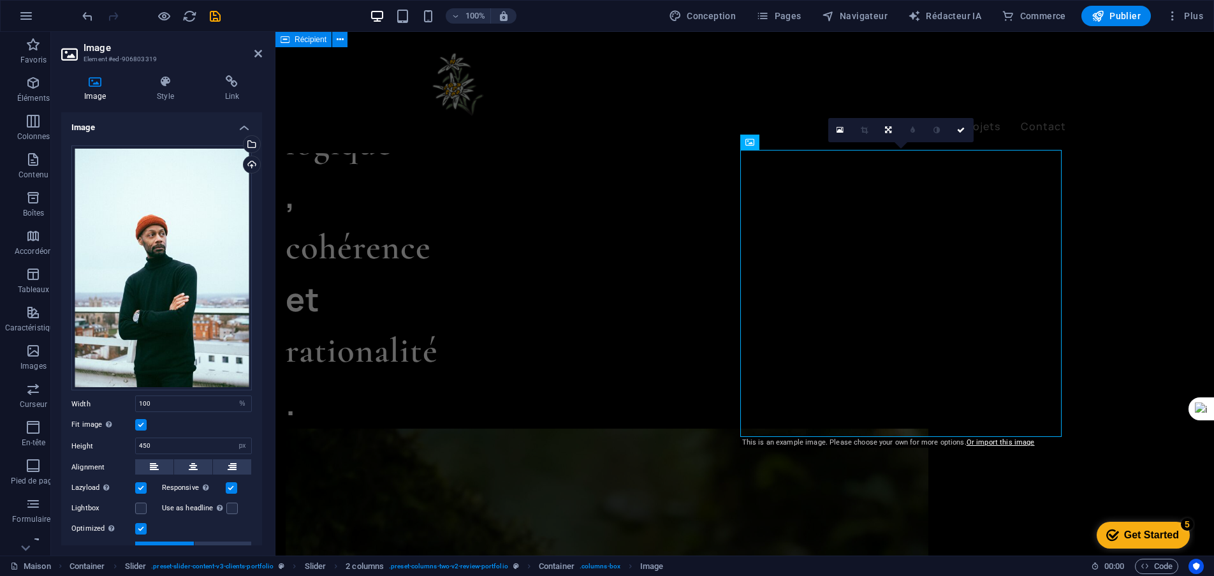
scroll to position [1961, 0]
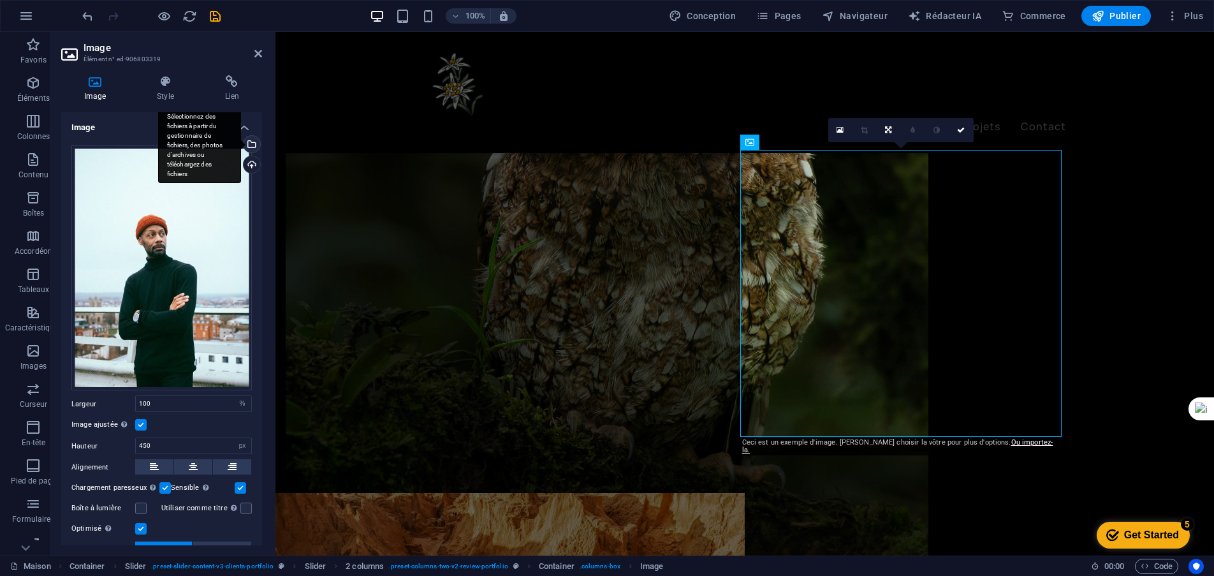
click at [250, 148] on div "Sélectionnez des fichiers à partir du gestionnaire de fichiers, des photos d'ar…" at bounding box center [250, 145] width 19 height 19
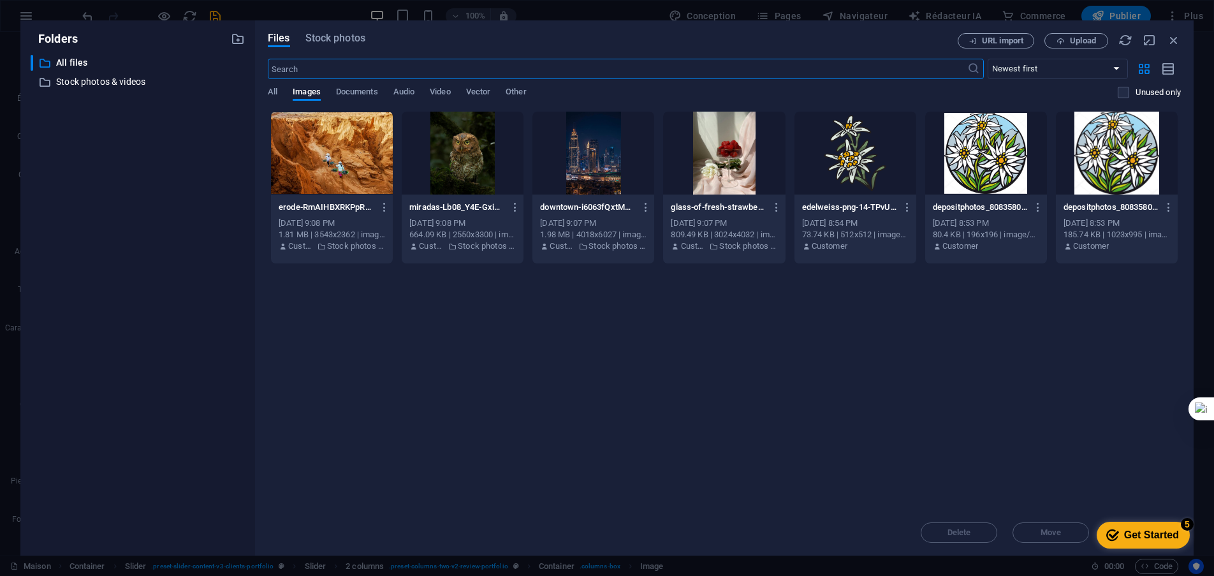
scroll to position [1947, 0]
click at [374, 42] on font "Photos de stock" at bounding box center [357, 38] width 74 height 12
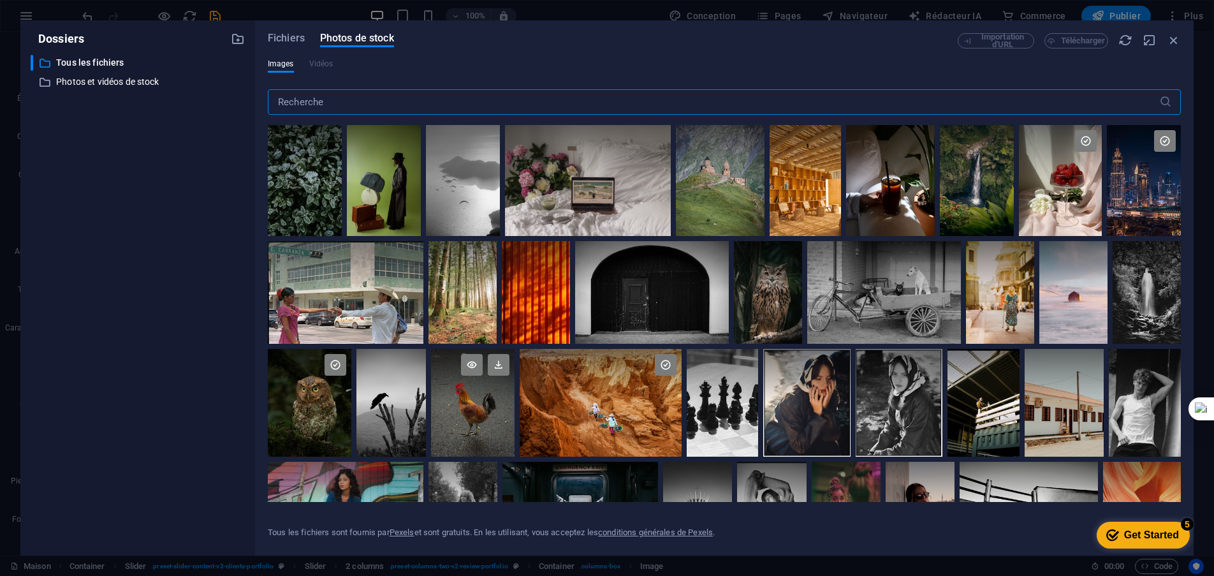
click at [474, 396] on div at bounding box center [472, 376] width 83 height 54
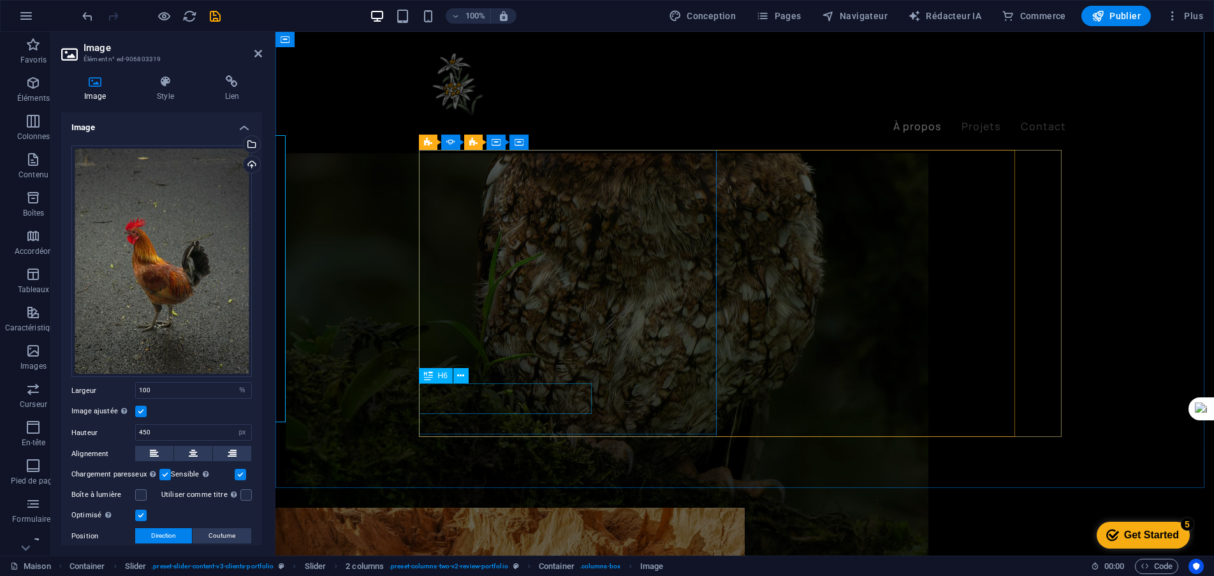
scroll to position [1961, 0]
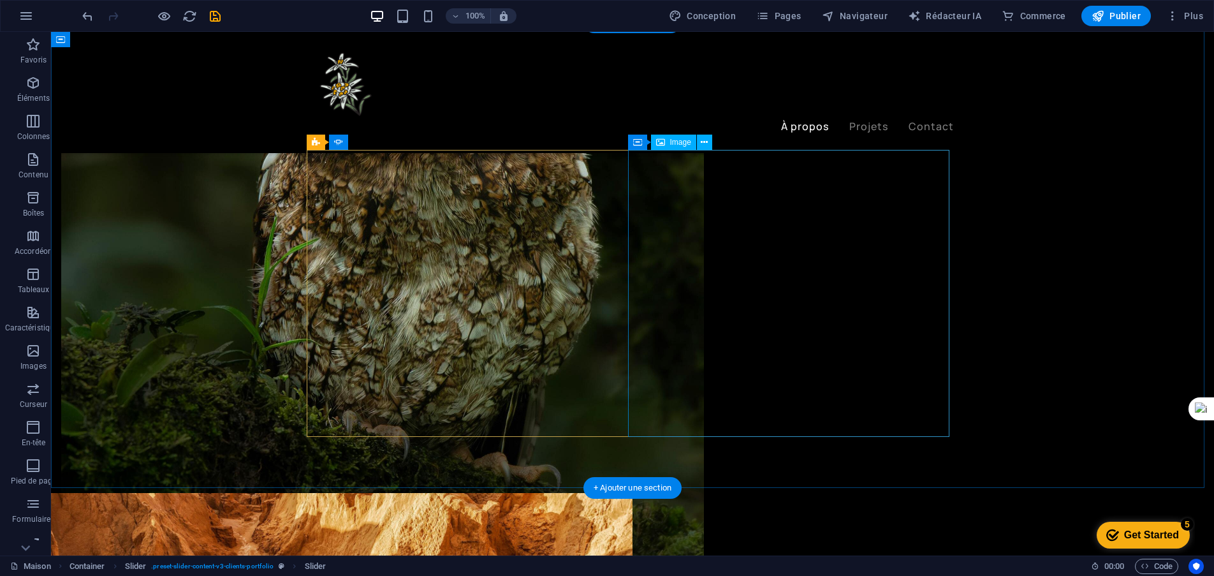
select select "%"
select select "px"
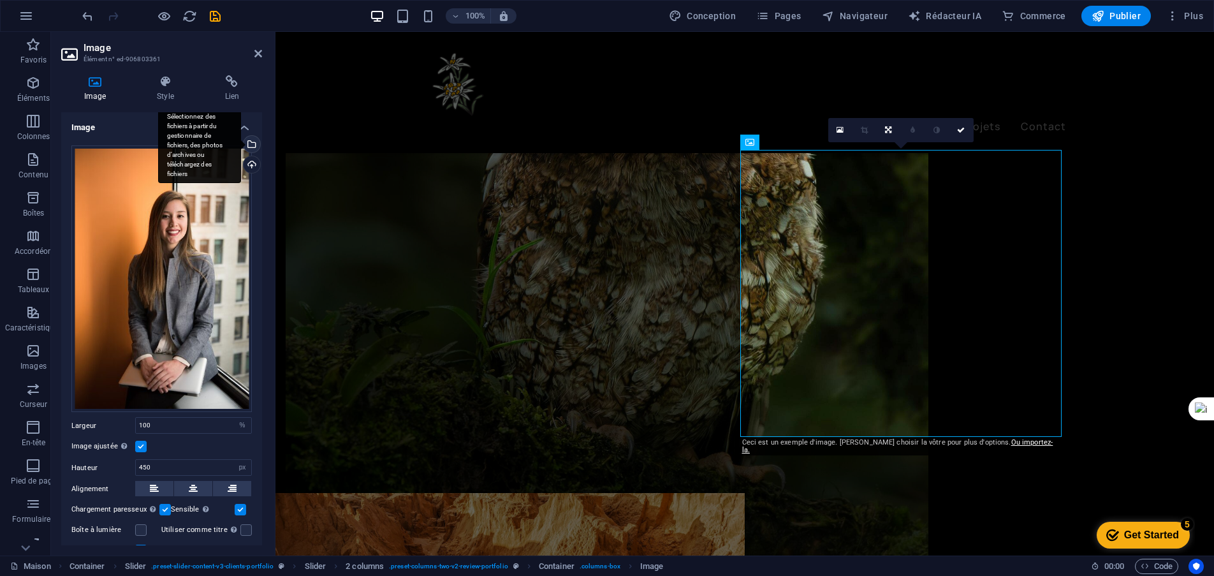
click at [250, 149] on div "Sélectionnez des fichiers à partir du gestionnaire de fichiers, des photos d'ar…" at bounding box center [250, 145] width 19 height 19
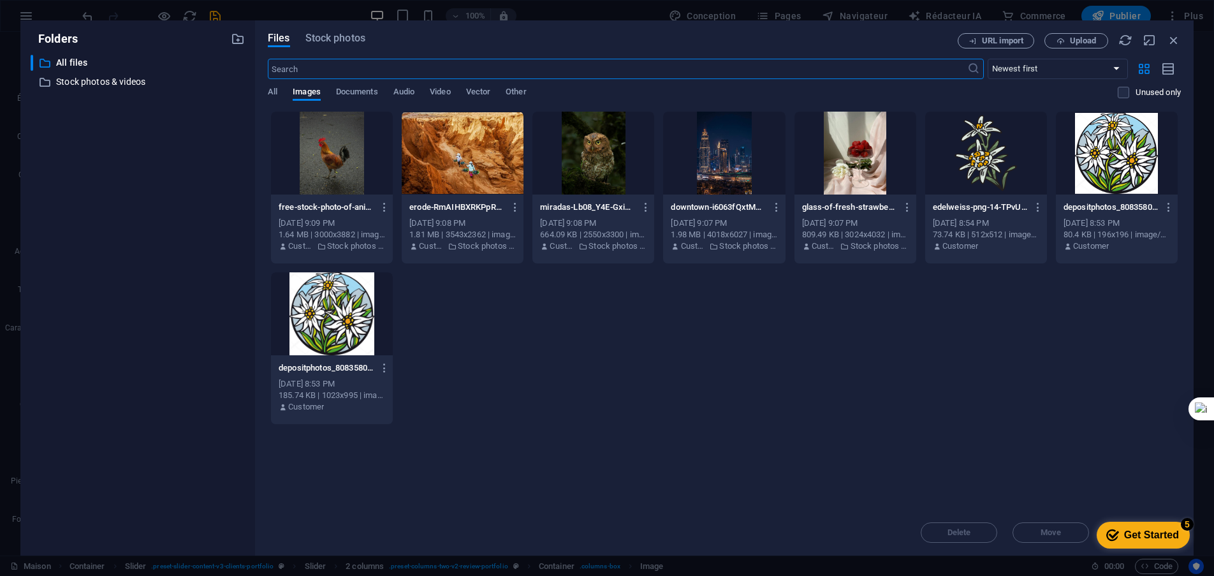
scroll to position [1947, 0]
click at [318, 40] on span "Stock photos" at bounding box center [335, 38] width 60 height 15
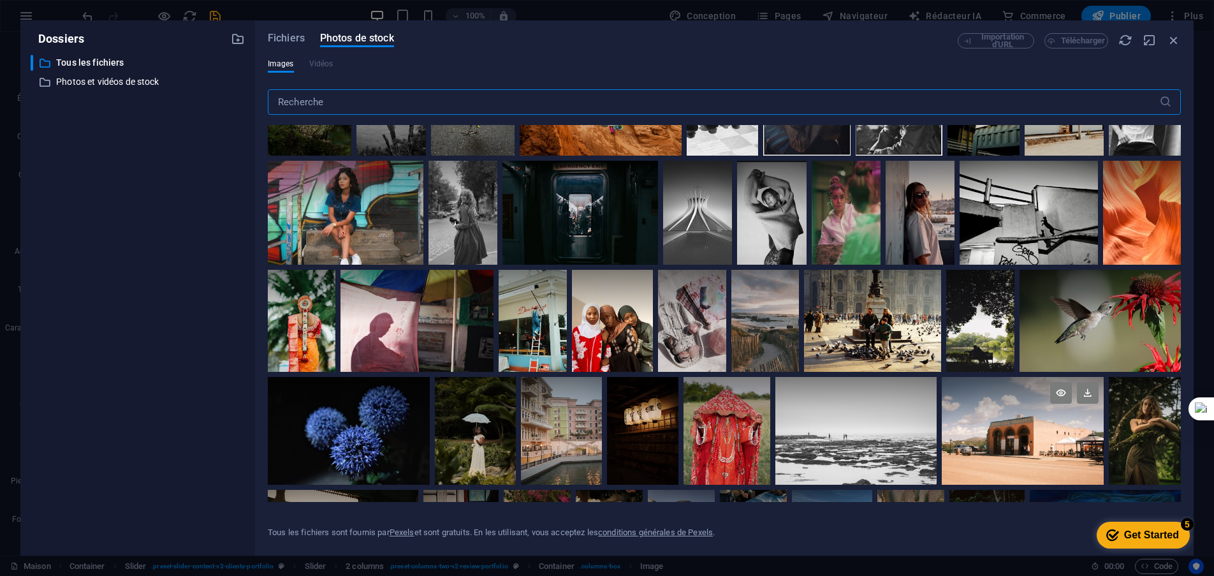
scroll to position [319, 0]
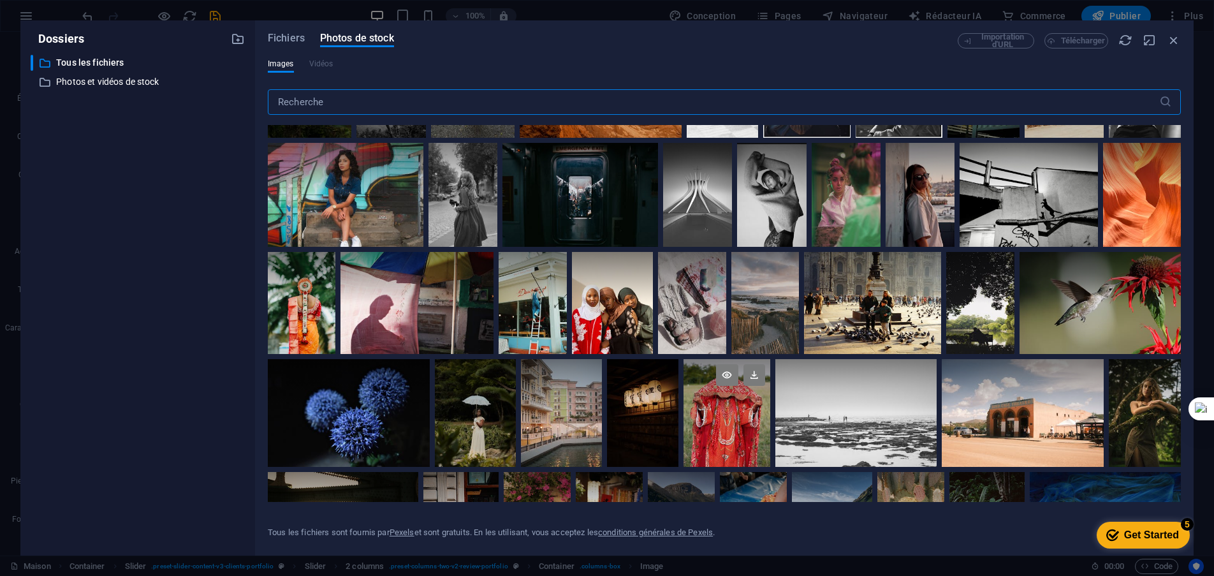
click at [715, 411] on div at bounding box center [726, 413] width 86 height 108
click at [715, 412] on div at bounding box center [726, 439] width 86 height 54
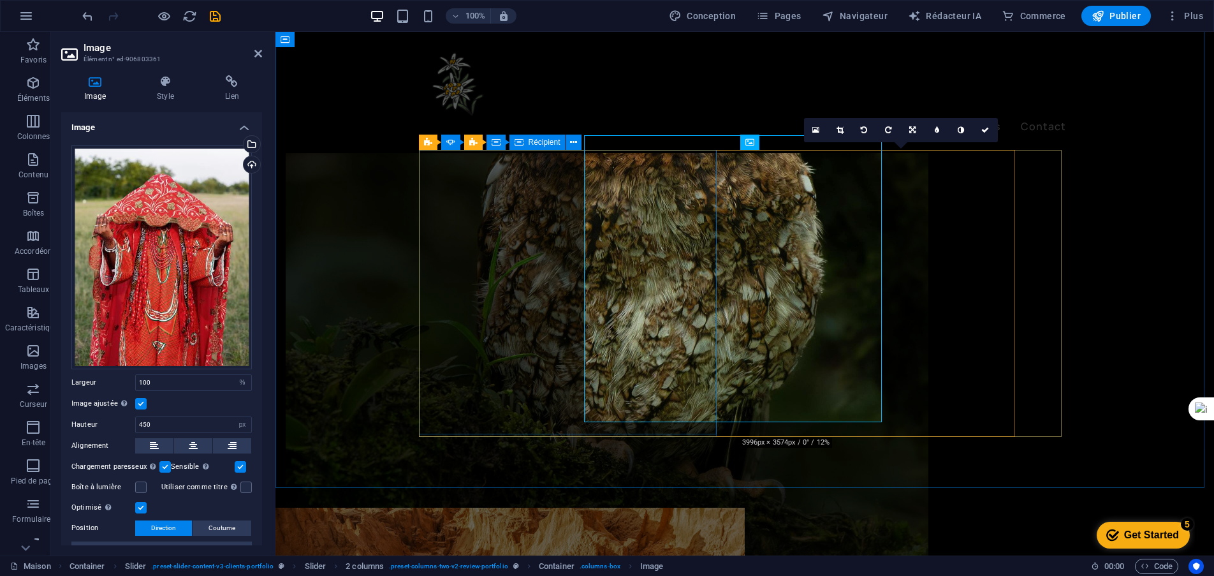
scroll to position [1961, 0]
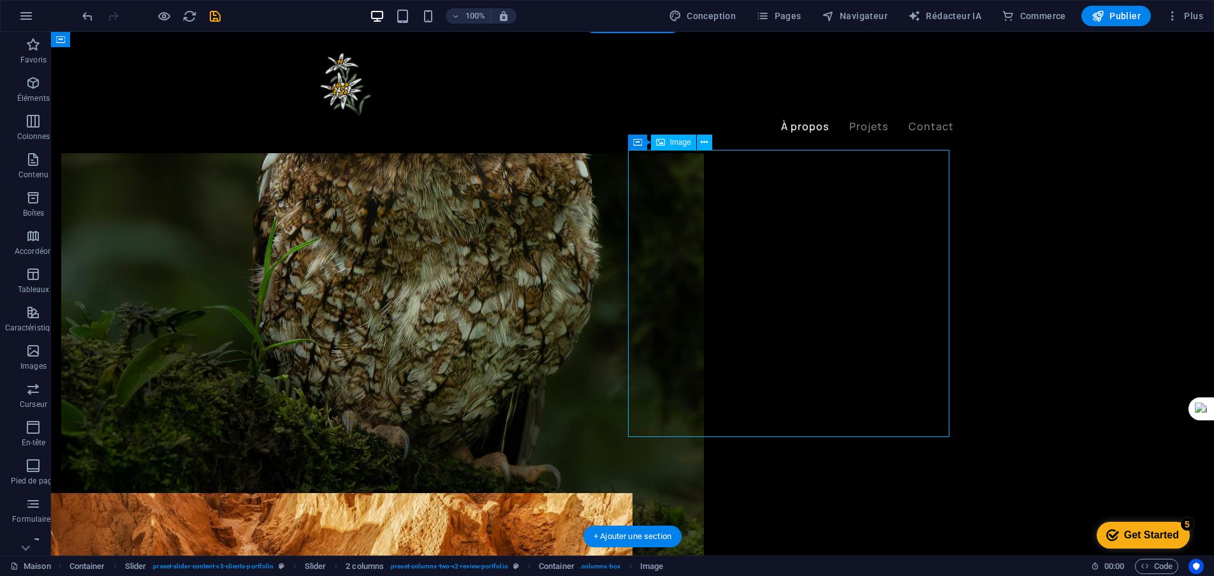
select select "%"
select select "px"
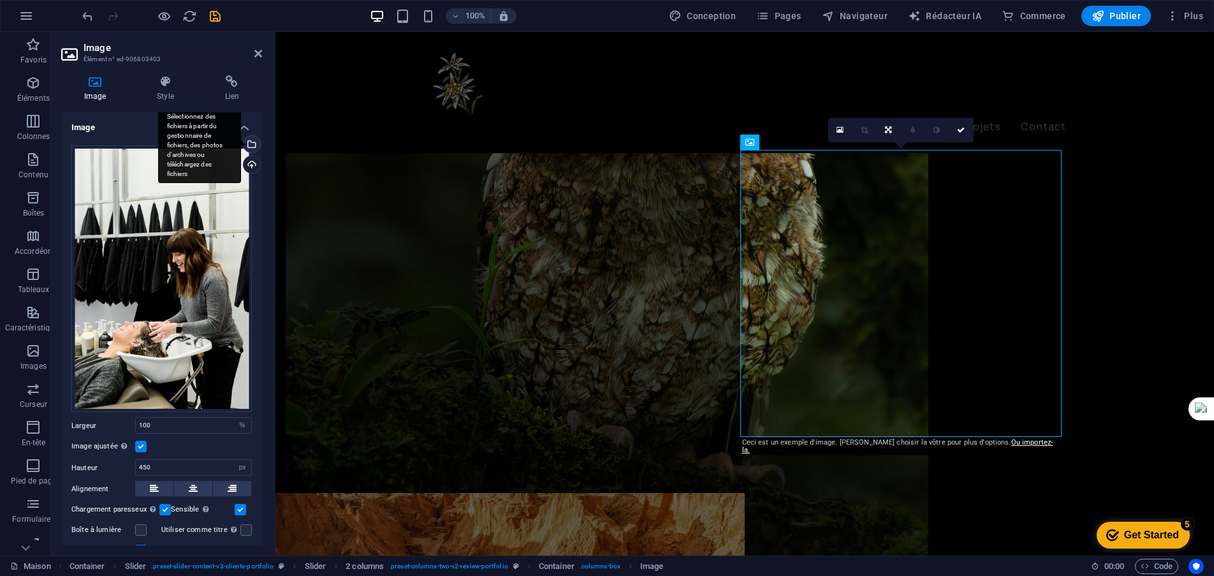
click at [249, 147] on div "Sélectionnez des fichiers à partir du gestionnaire de fichiers, des photos d'ar…" at bounding box center [250, 145] width 19 height 19
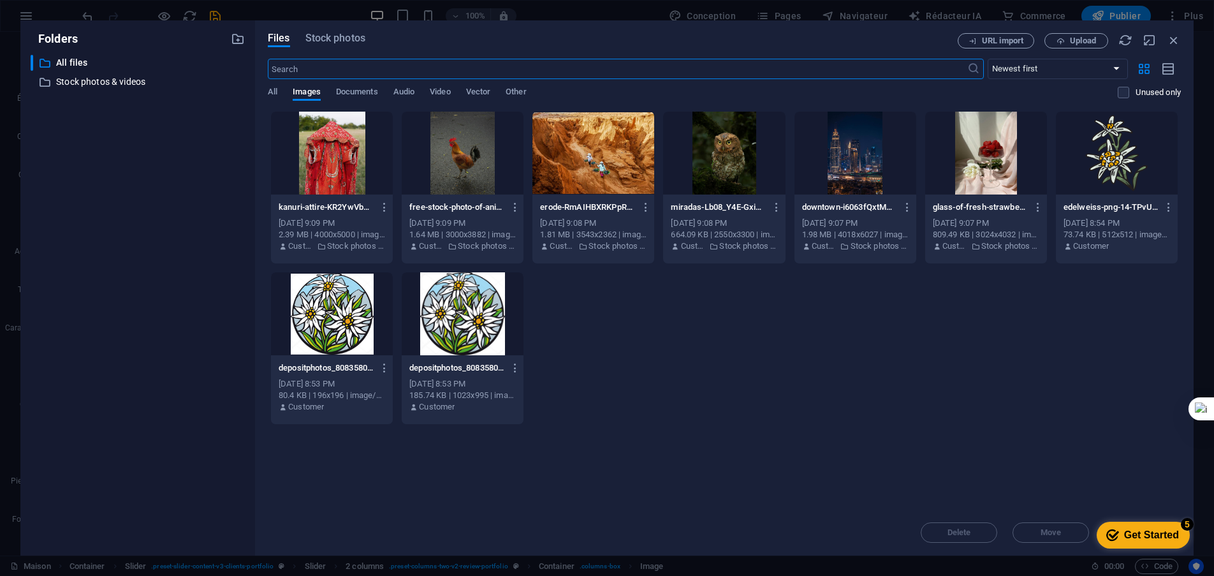
scroll to position [1947, 0]
click at [362, 41] on font "Photos de stock" at bounding box center [357, 38] width 74 height 12
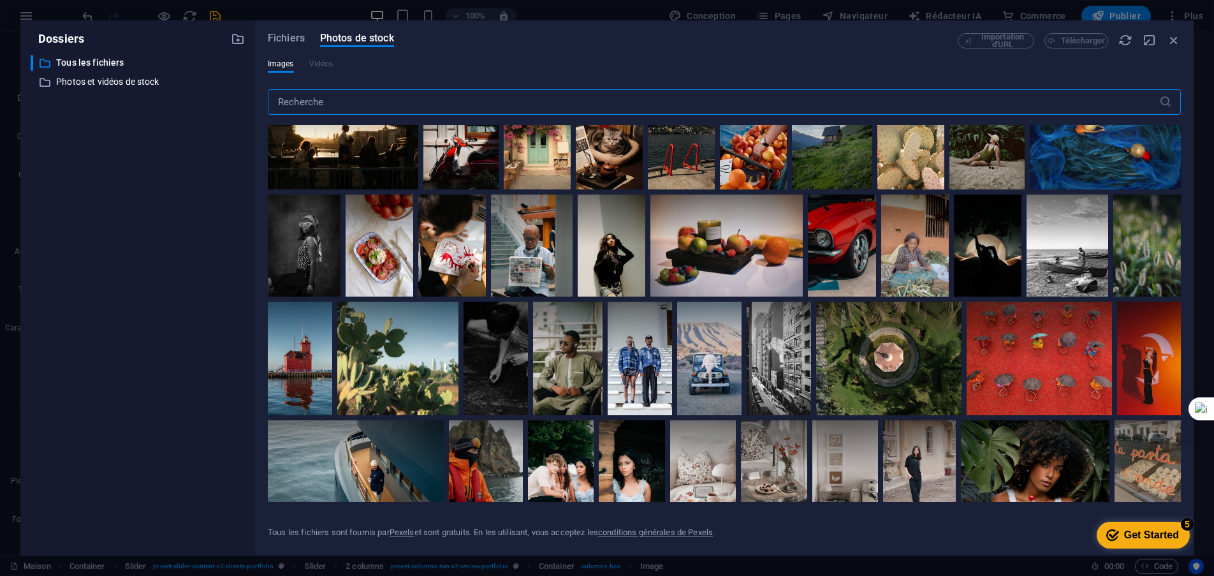
scroll to position [637, 0]
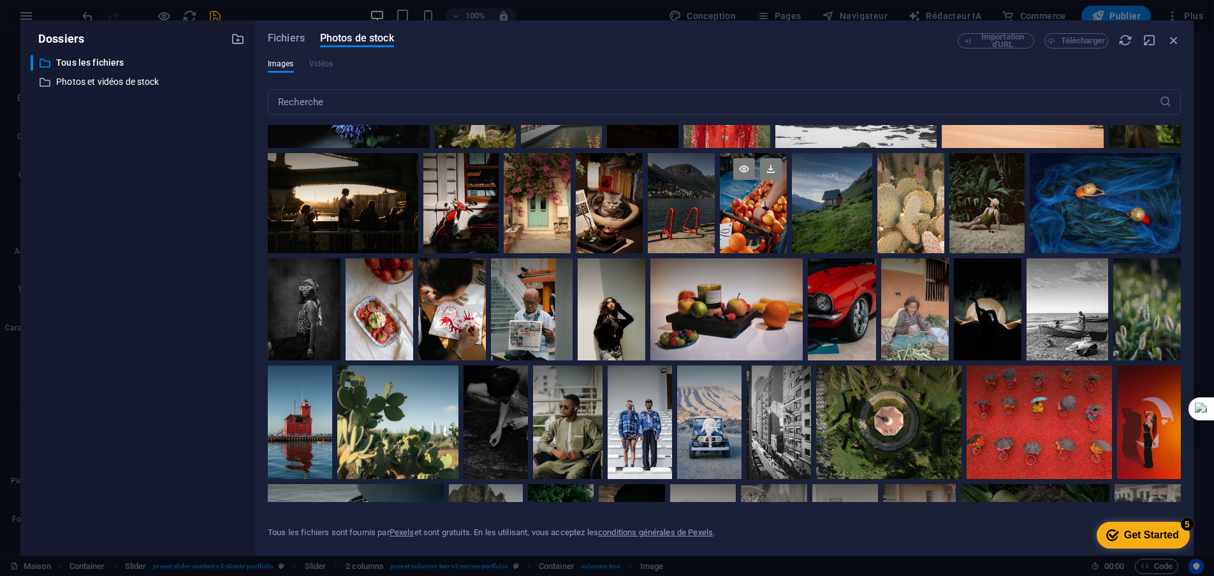
click at [750, 201] on div at bounding box center [753, 203] width 67 height 101
click at [750, 203] on div at bounding box center [753, 228] width 67 height 50
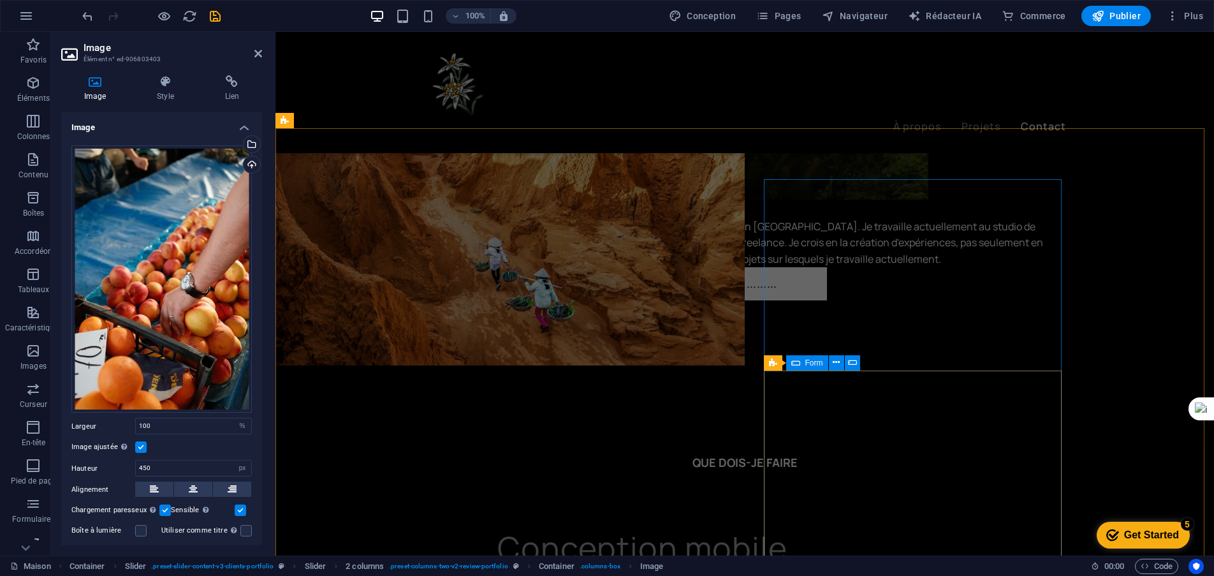
scroll to position [2471, 0]
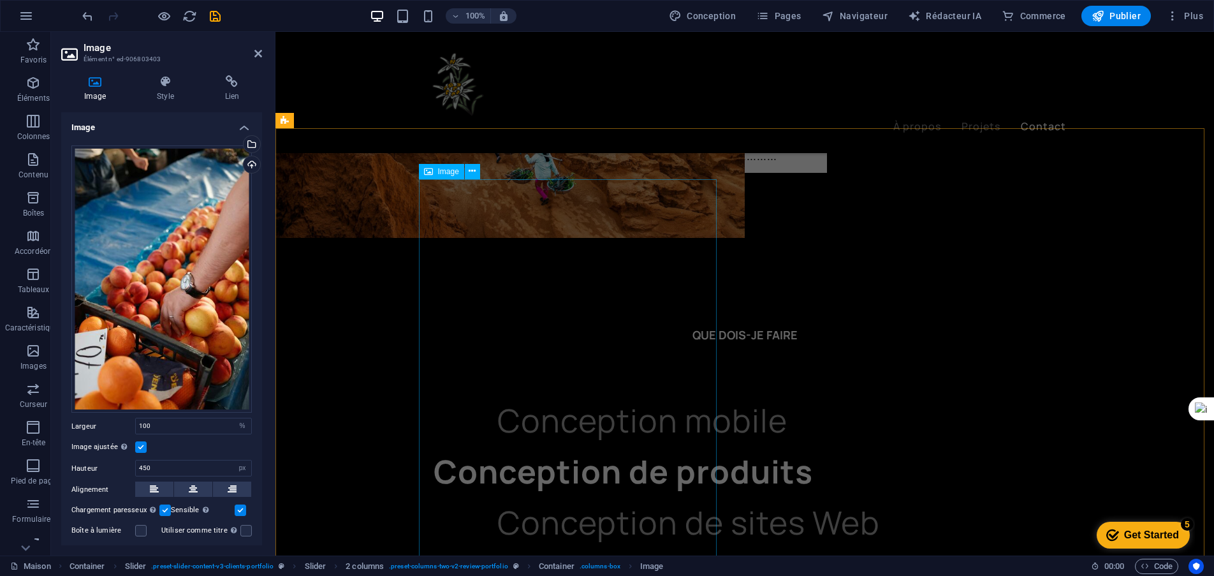
select select "%"
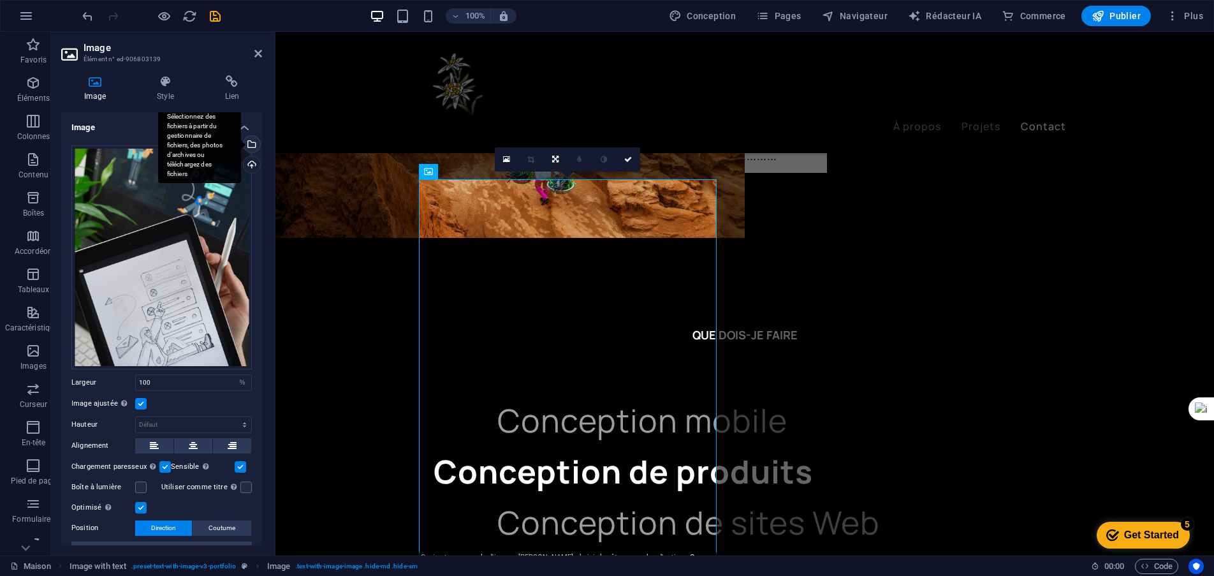
click at [250, 146] on div "Sélectionnez des fichiers à partir du gestionnaire de fichiers, des photos d'ar…" at bounding box center [250, 145] width 19 height 19
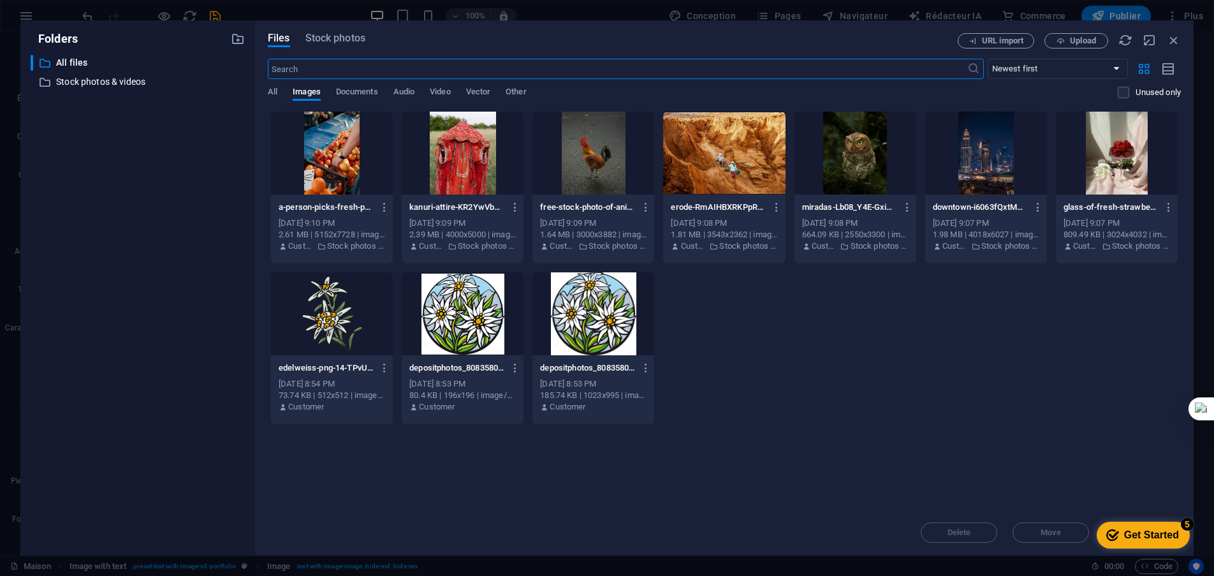
scroll to position [2456, 0]
click at [340, 40] on font "Photos de stock" at bounding box center [357, 38] width 74 height 12
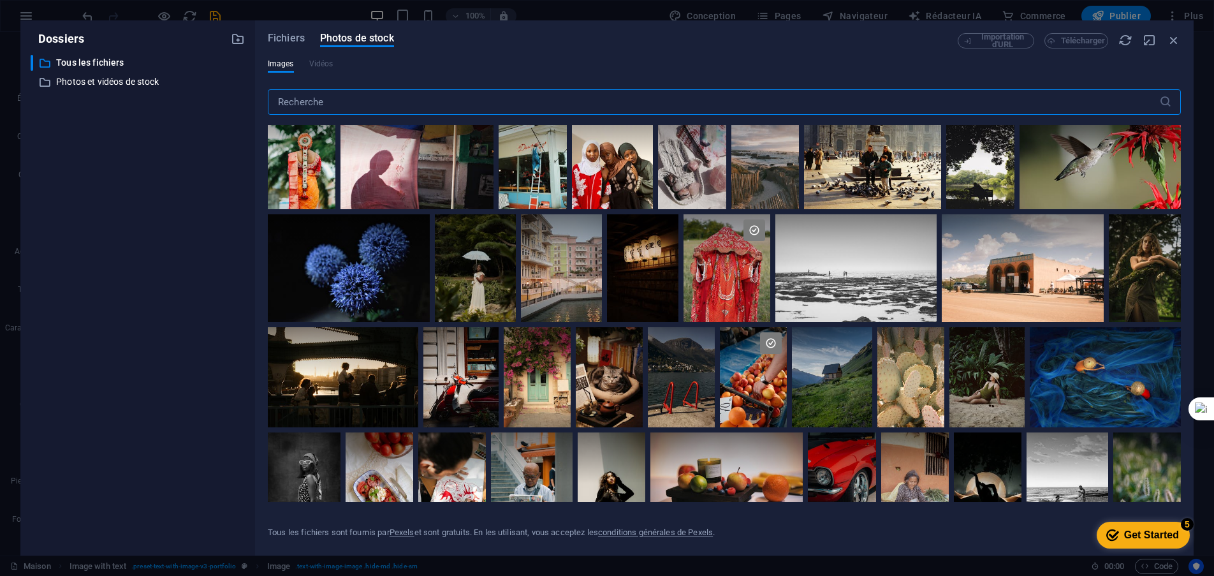
scroll to position [574, 0]
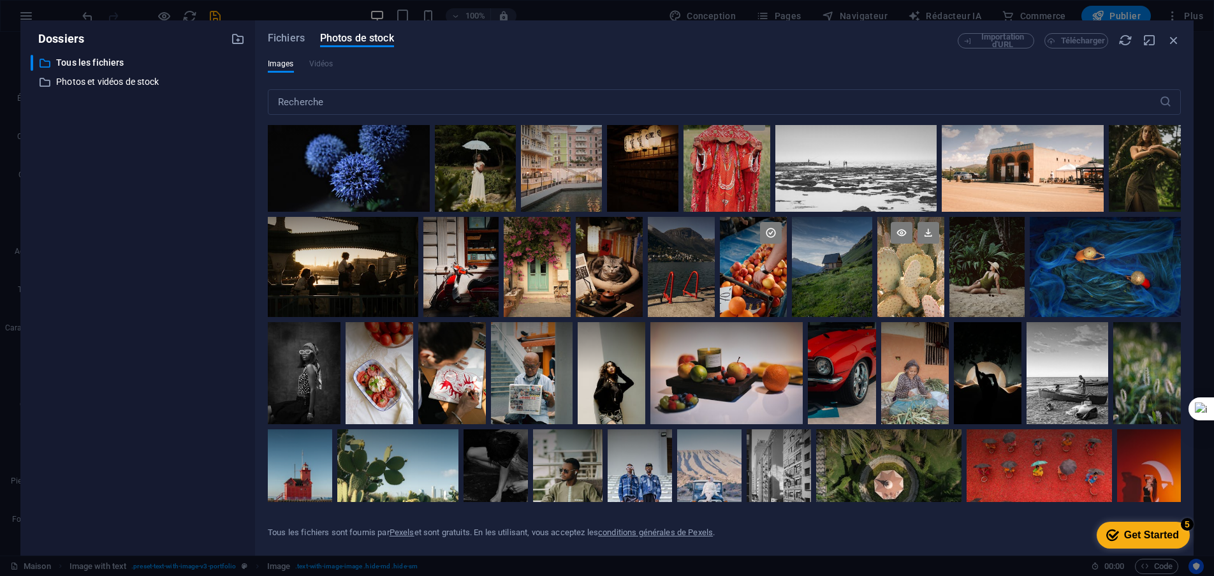
click at [917, 267] on div at bounding box center [910, 267] width 67 height 101
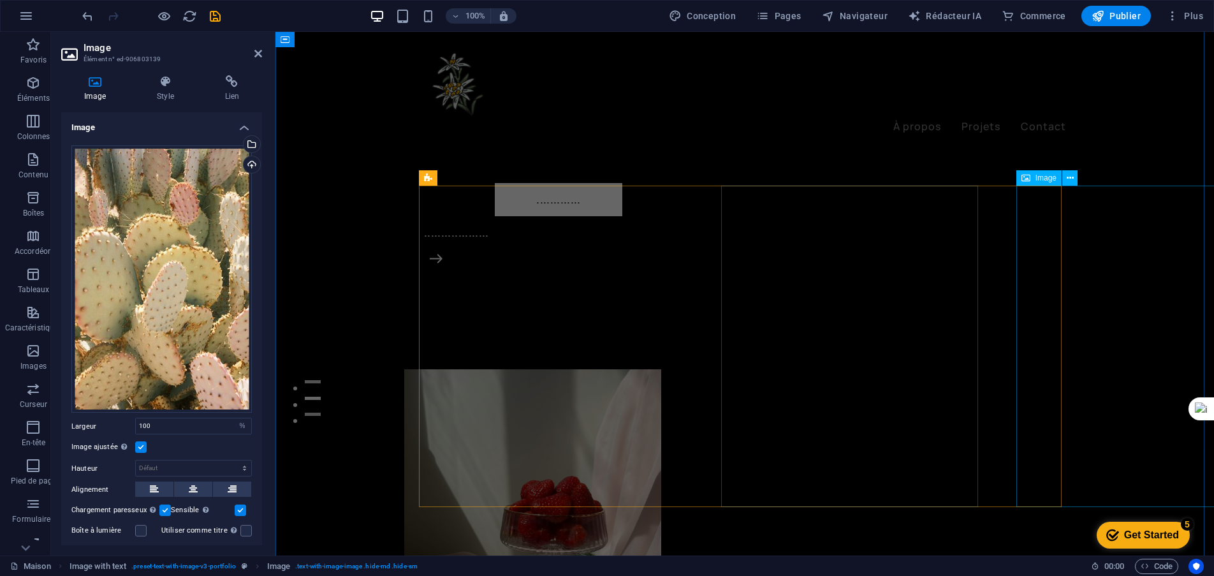
scroll to position [0, 0]
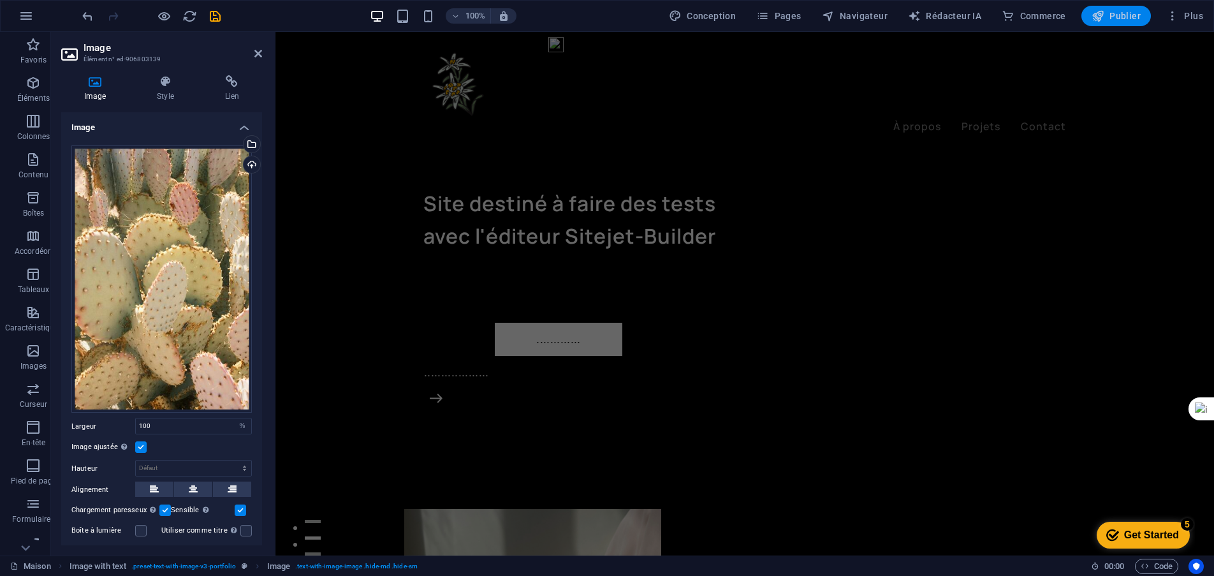
click at [1108, 18] on span "Publier" at bounding box center [1115, 16] width 49 height 13
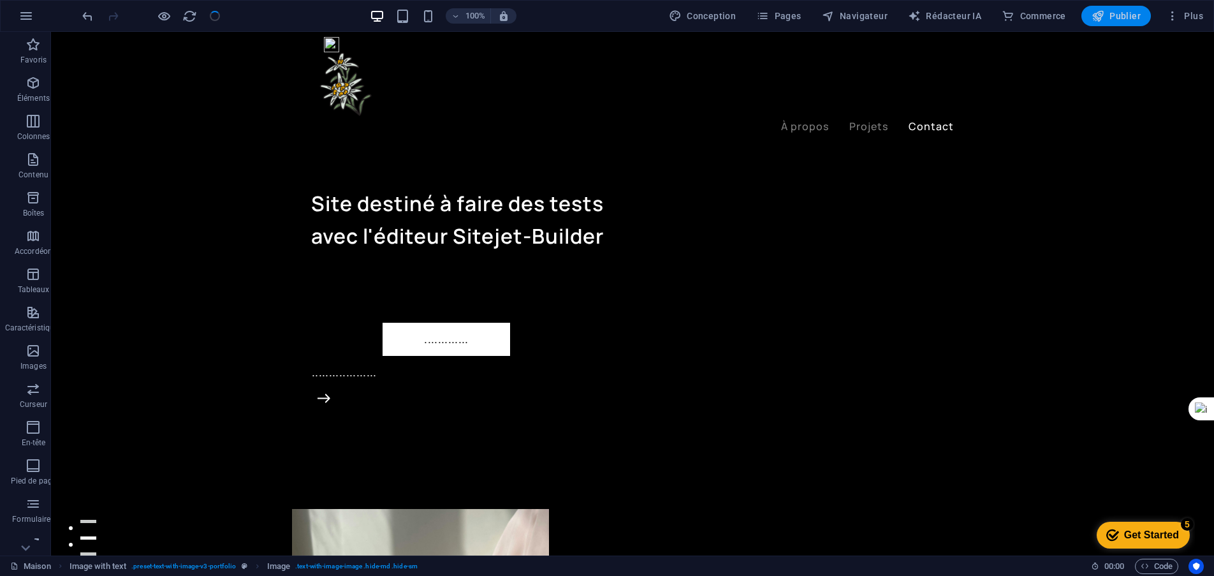
scroll to position [2579, 0]
